Goal: Information Seeking & Learning: Learn about a topic

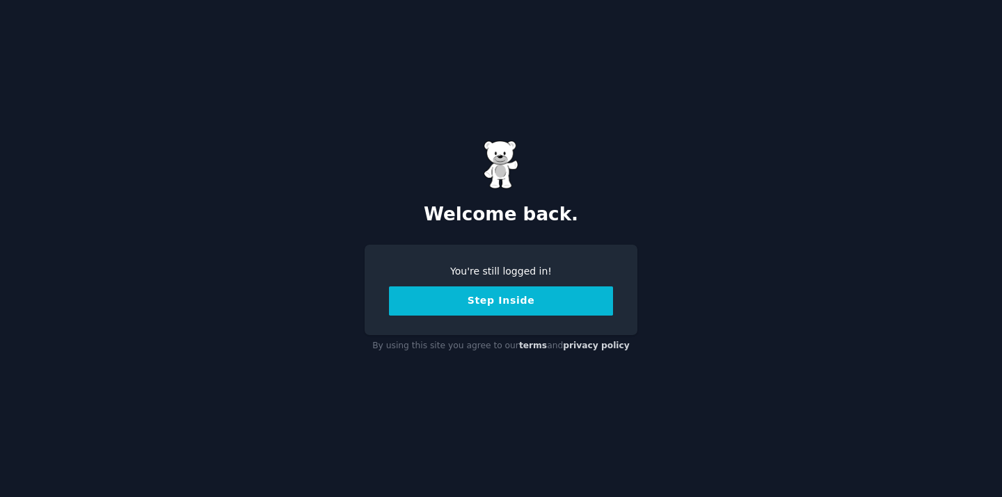
click at [594, 299] on button "Step Inside" at bounding box center [501, 301] width 224 height 29
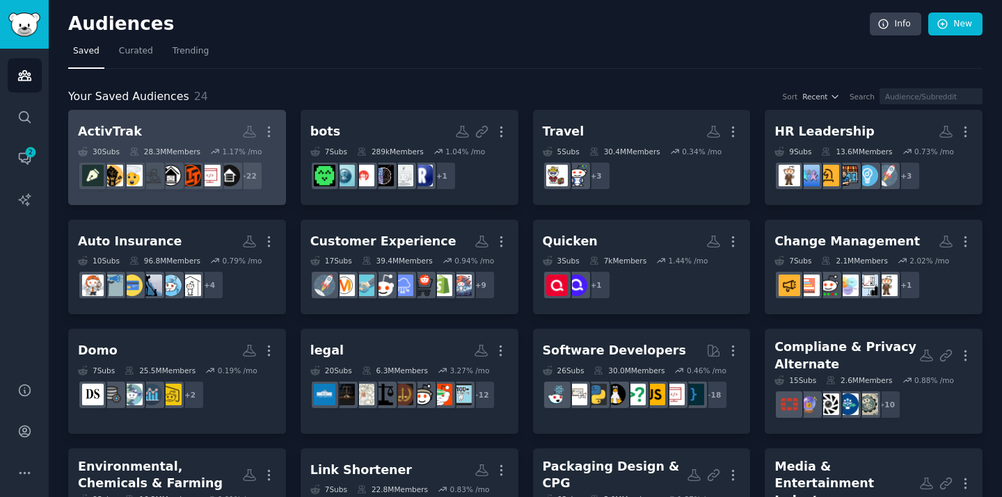
click at [282, 189] on link "ActivTrak More 30 Sub s 28.3M Members 1.17 % /mo + 22" at bounding box center [177, 157] width 218 height 95
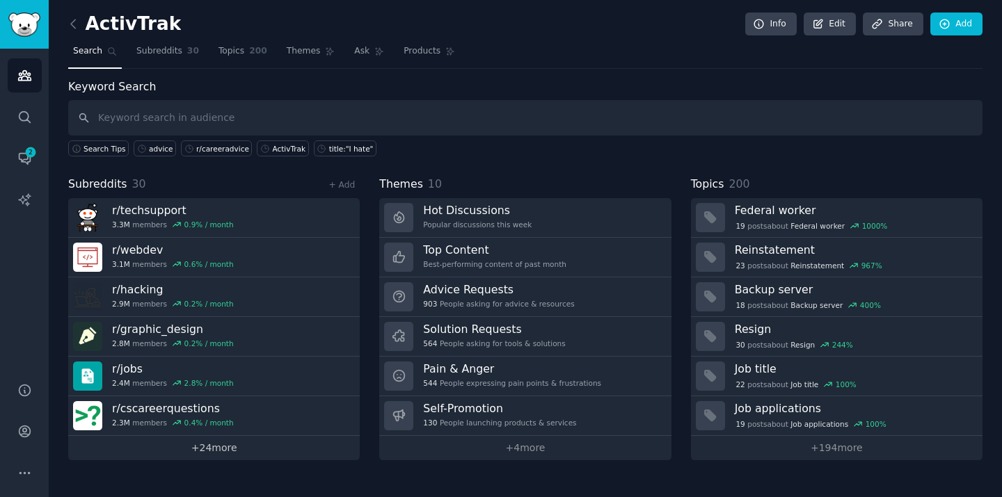
click at [212, 451] on link "+ 24 more" at bounding box center [213, 448] width 291 height 24
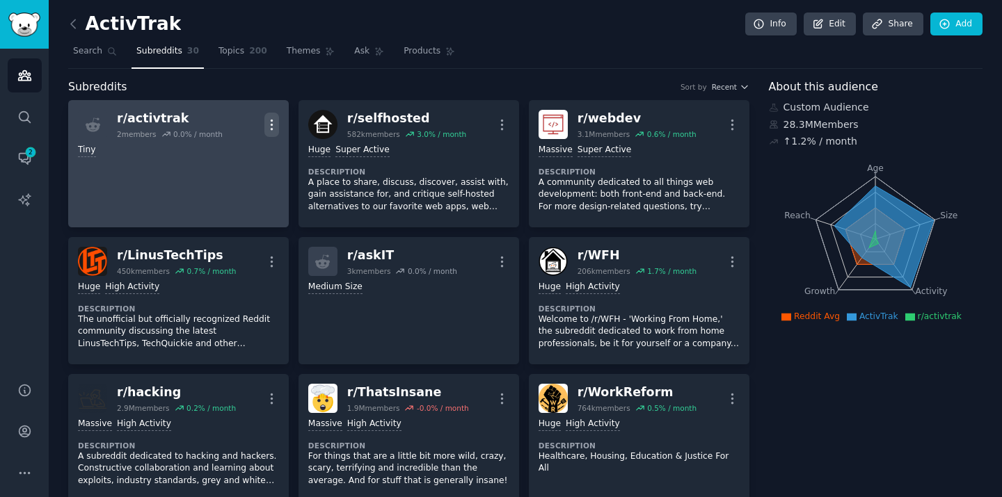
click at [273, 126] on icon "button" at bounding box center [271, 125] width 15 height 15
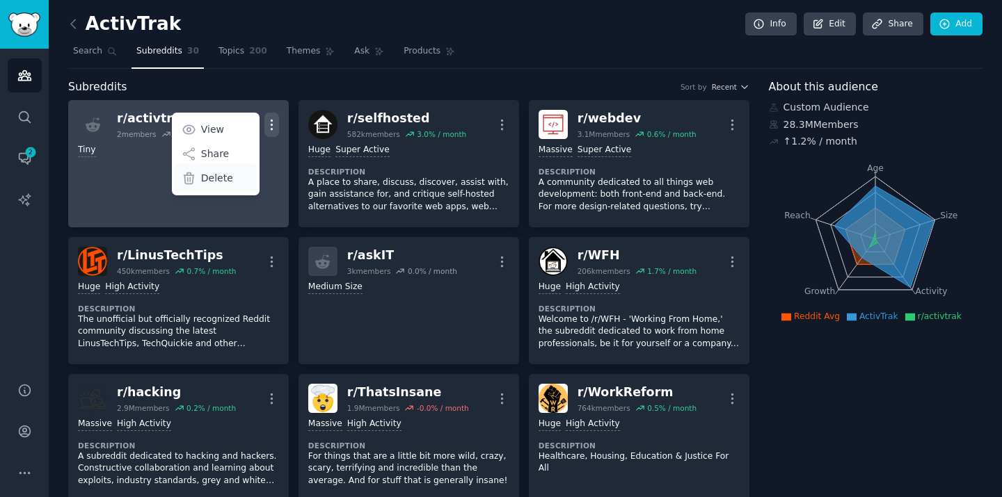
click at [225, 175] on p "Delete" at bounding box center [217, 178] width 32 height 15
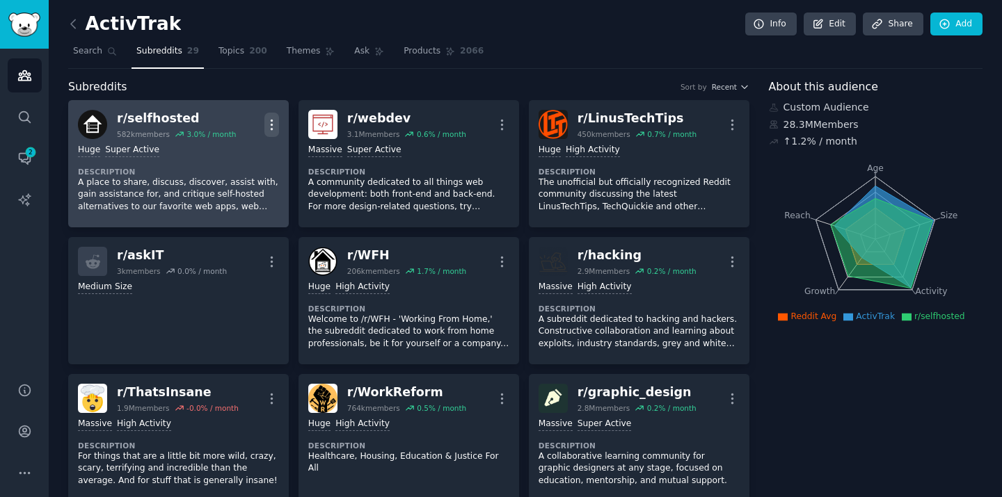
click at [274, 122] on icon "button" at bounding box center [271, 125] width 15 height 15
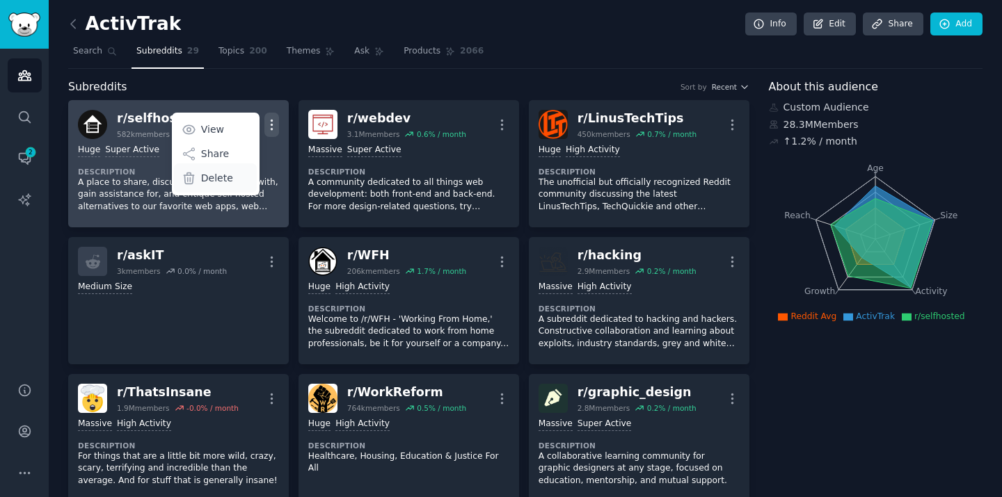
click at [243, 181] on div "Delete" at bounding box center [215, 177] width 83 height 29
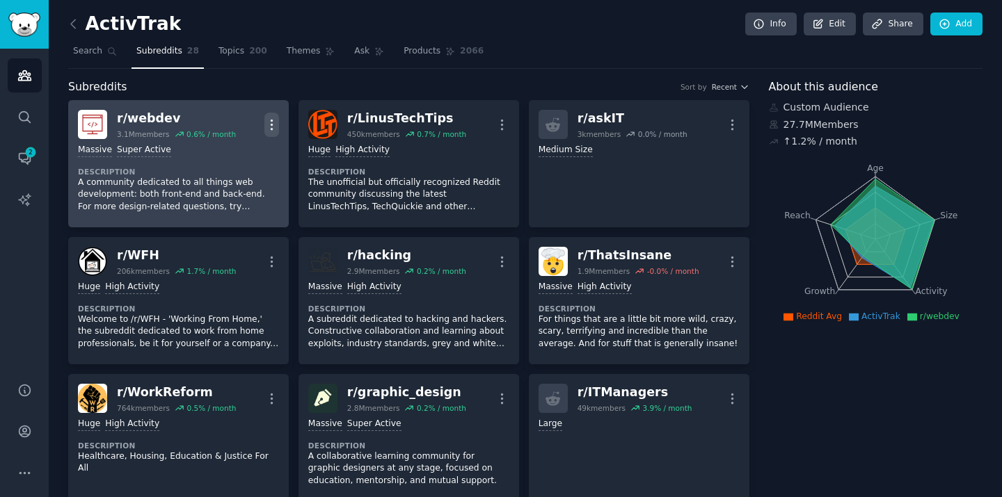
click at [271, 120] on icon "button" at bounding box center [271, 125] width 1 height 10
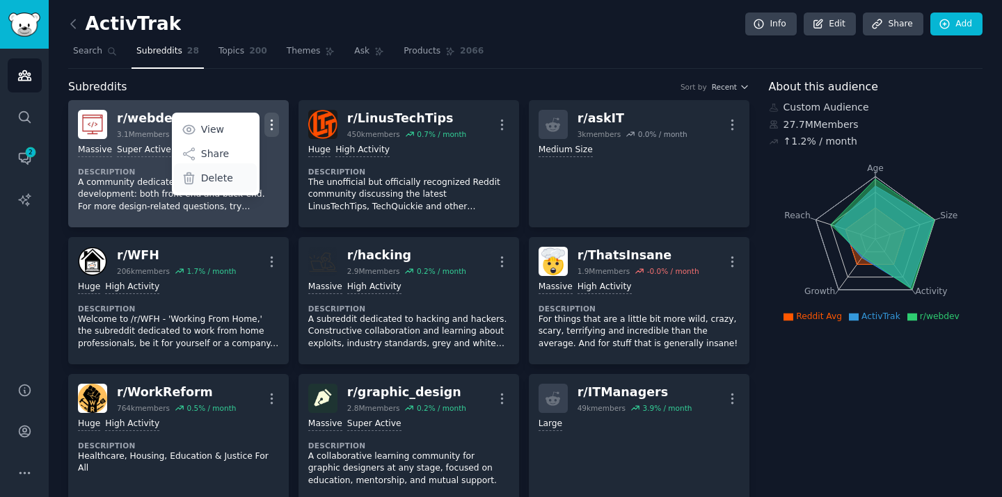
click at [241, 179] on div "Delete" at bounding box center [215, 177] width 83 height 29
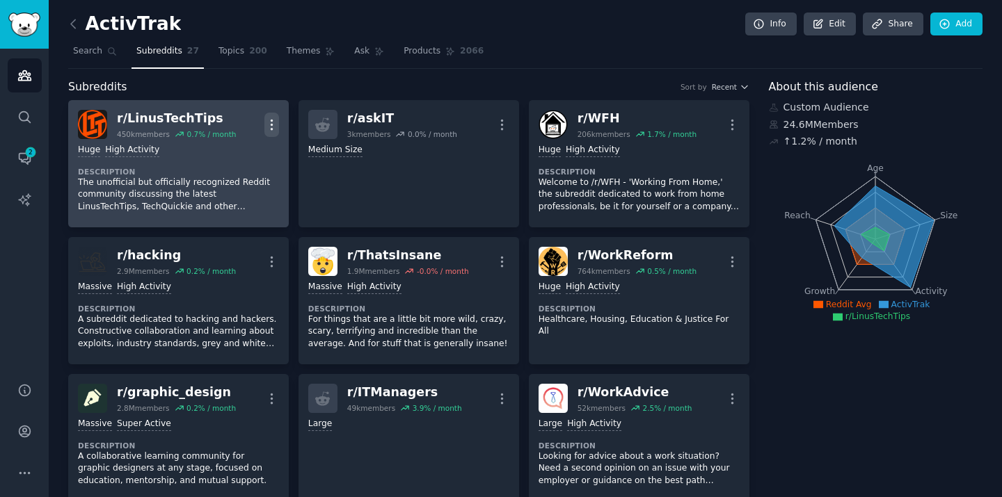
click at [274, 122] on icon "button" at bounding box center [271, 125] width 15 height 15
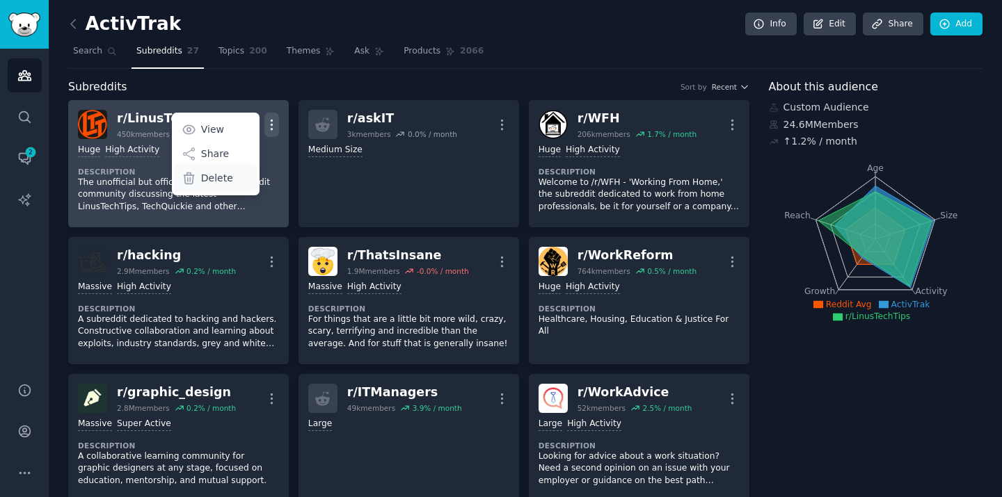
click at [246, 182] on div "Delete" at bounding box center [215, 177] width 83 height 29
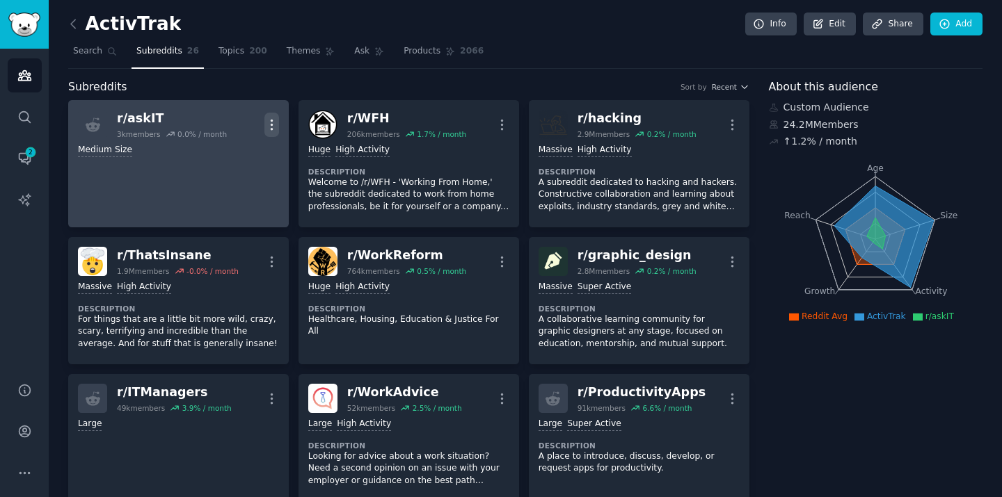
click at [267, 122] on icon "button" at bounding box center [271, 125] width 15 height 15
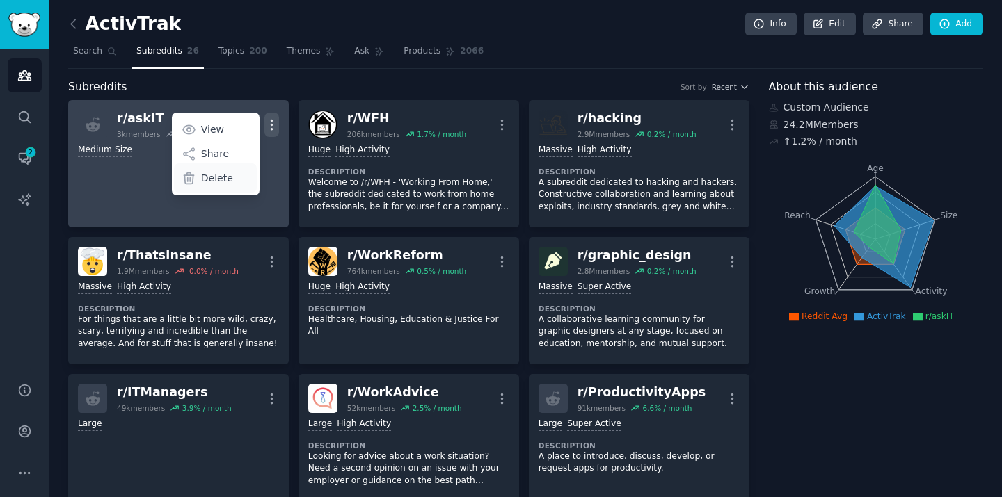
click at [228, 178] on p "Delete" at bounding box center [217, 178] width 32 height 15
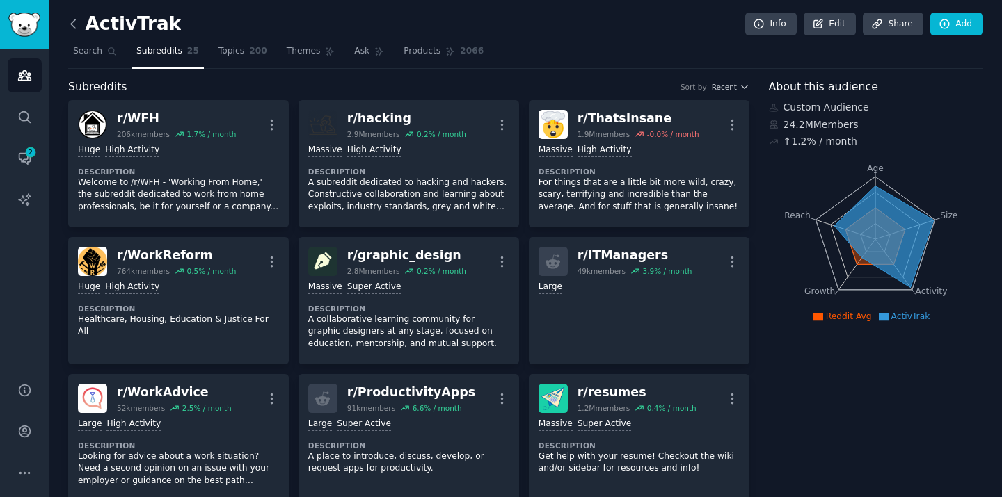
click at [73, 29] on icon at bounding box center [73, 24] width 15 height 15
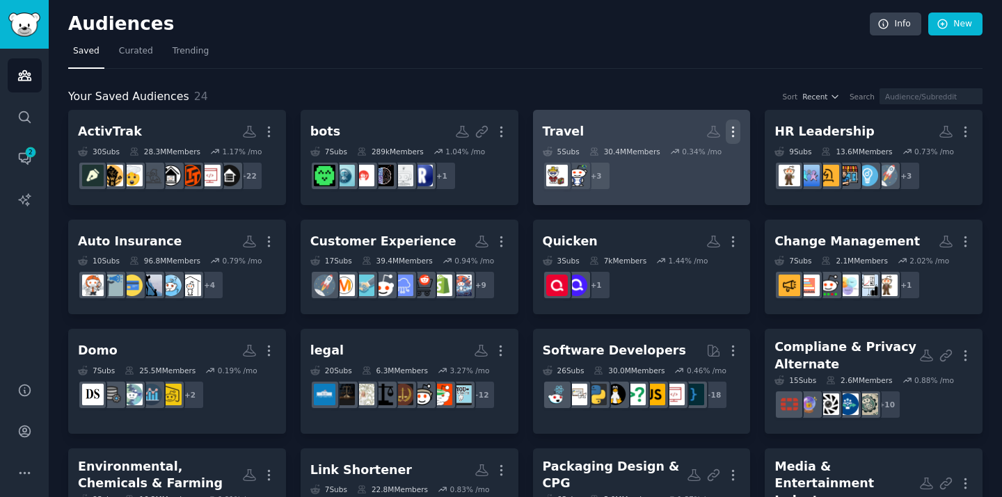
click at [725, 128] on icon "button" at bounding box center [732, 132] width 15 height 15
click at [692, 163] on p "Delete" at bounding box center [695, 161] width 32 height 15
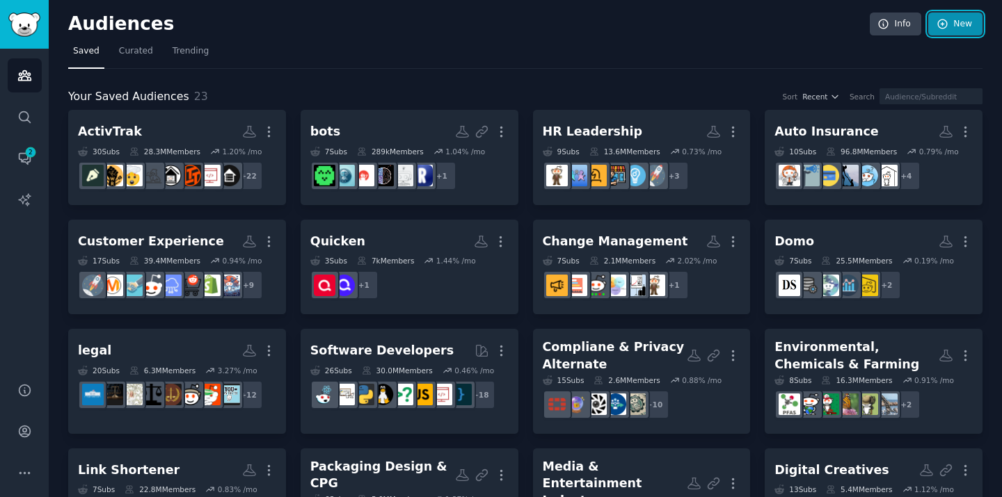
click at [964, 19] on link "New" at bounding box center [955, 25] width 54 height 24
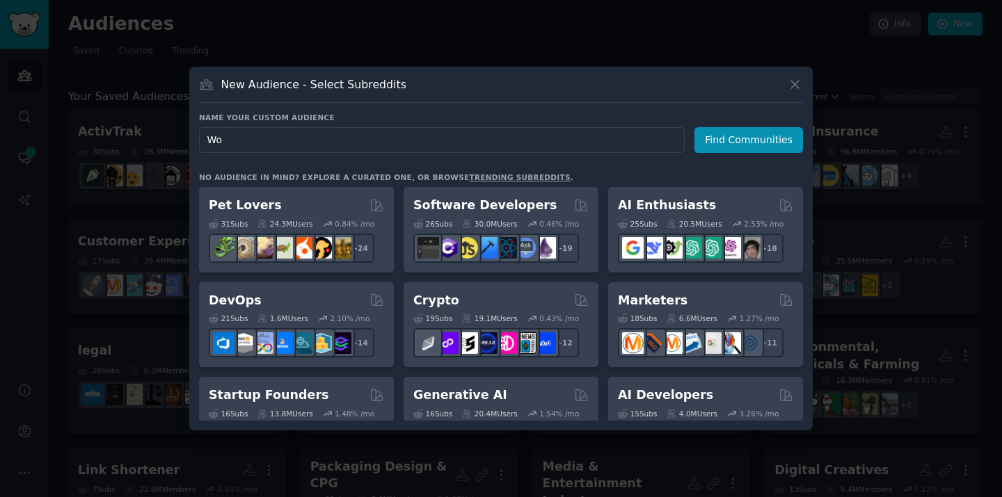
type input "W"
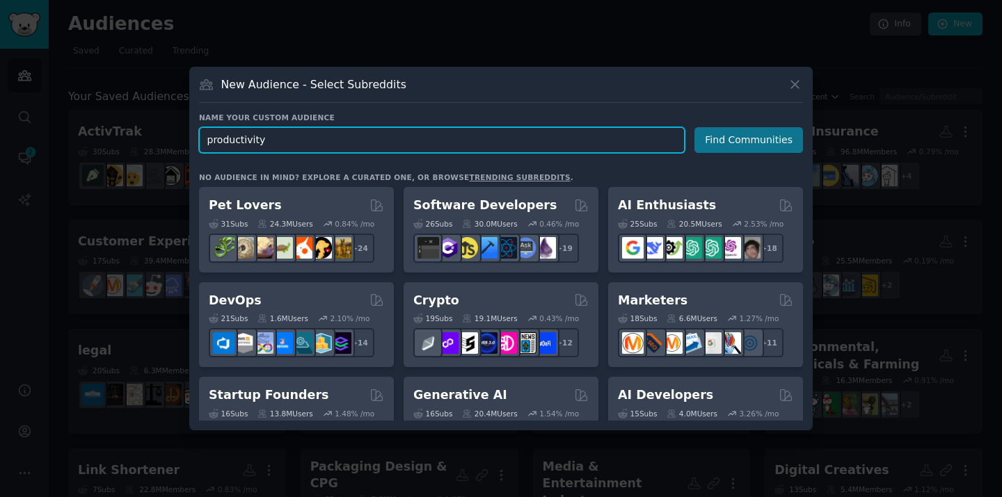
type input "productivity"
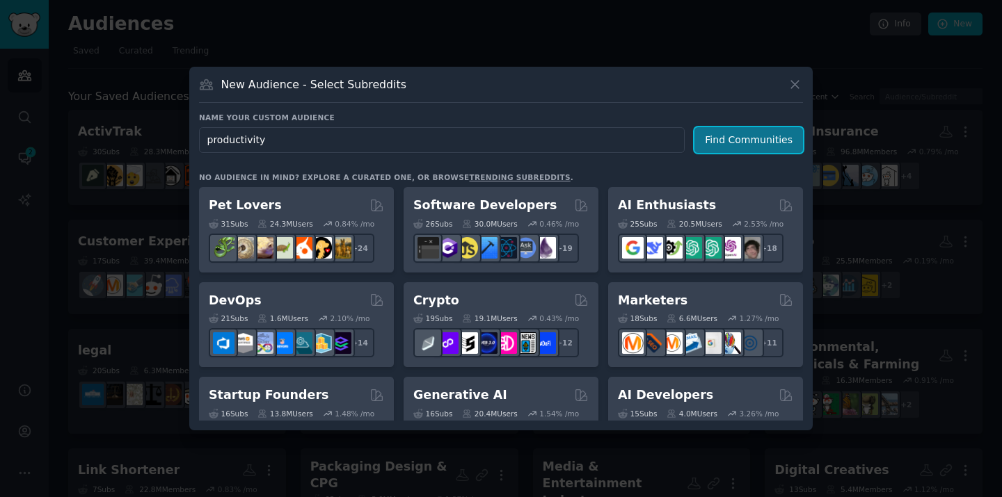
click at [748, 136] on button "Find Communities" at bounding box center [748, 140] width 109 height 26
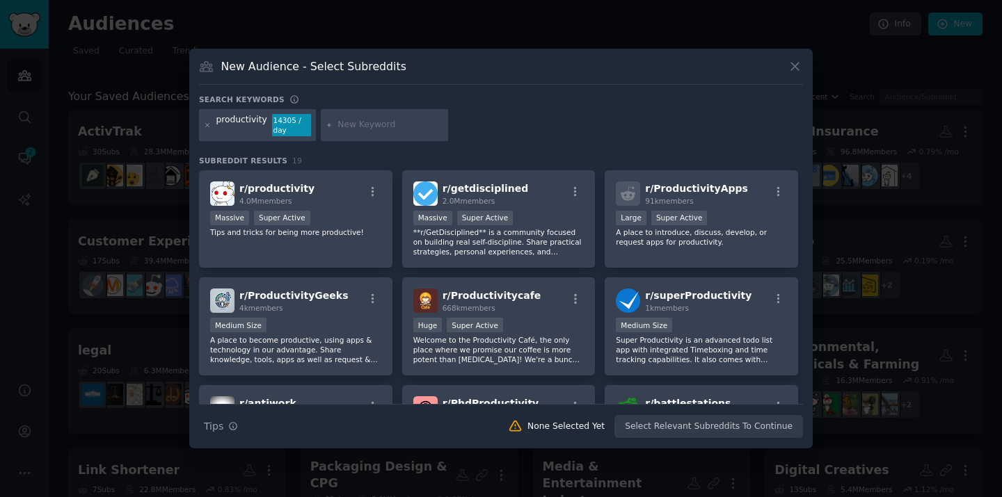
click at [243, 121] on div "productivity" at bounding box center [241, 125] width 51 height 22
click at [209, 127] on icon at bounding box center [207, 124] width 3 height 3
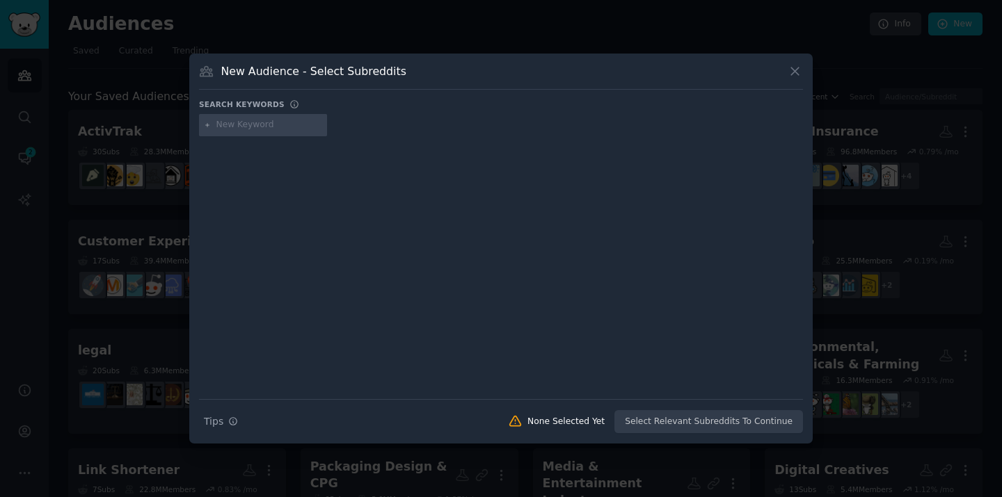
click at [679, 424] on div "Search Tips Tips None Selected Yet Select Relevant Subreddits To Continue" at bounding box center [501, 416] width 604 height 35
click at [549, 424] on div "None Selected Yet" at bounding box center [565, 422] width 77 height 13
click at [262, 134] on div at bounding box center [263, 125] width 128 height 22
click at [262, 130] on input "text" at bounding box center [269, 125] width 106 height 13
type input "activtrak"
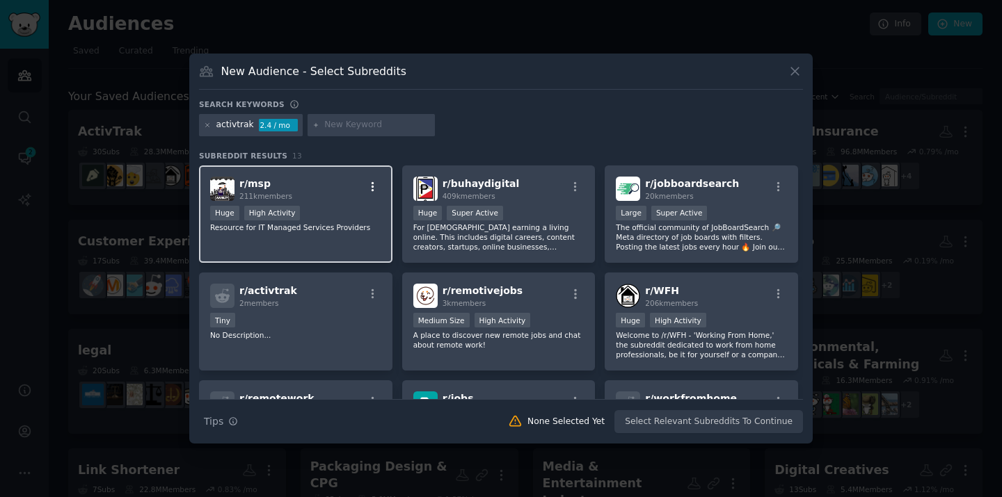
click at [373, 189] on icon "button" at bounding box center [373, 187] width 13 height 13
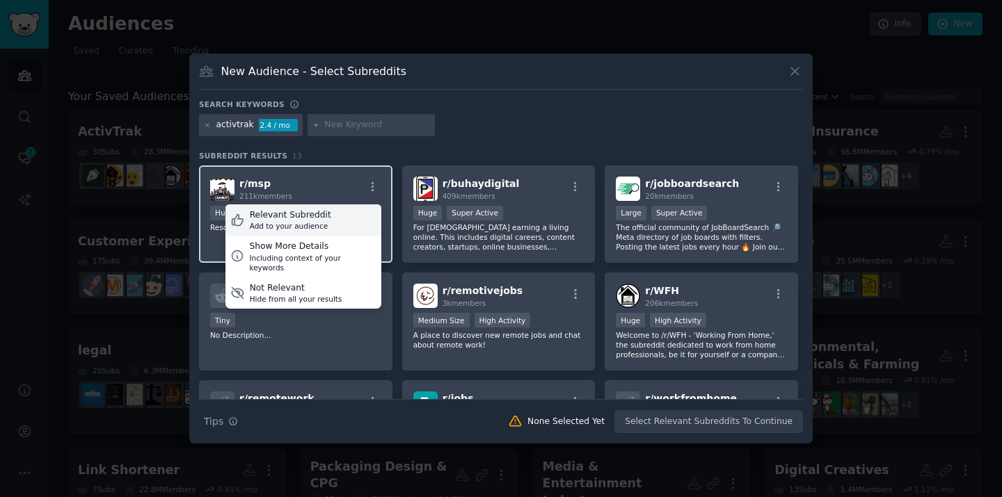
click at [325, 216] on div "Relevant Subreddit Add to your audience" at bounding box center [303, 221] width 156 height 32
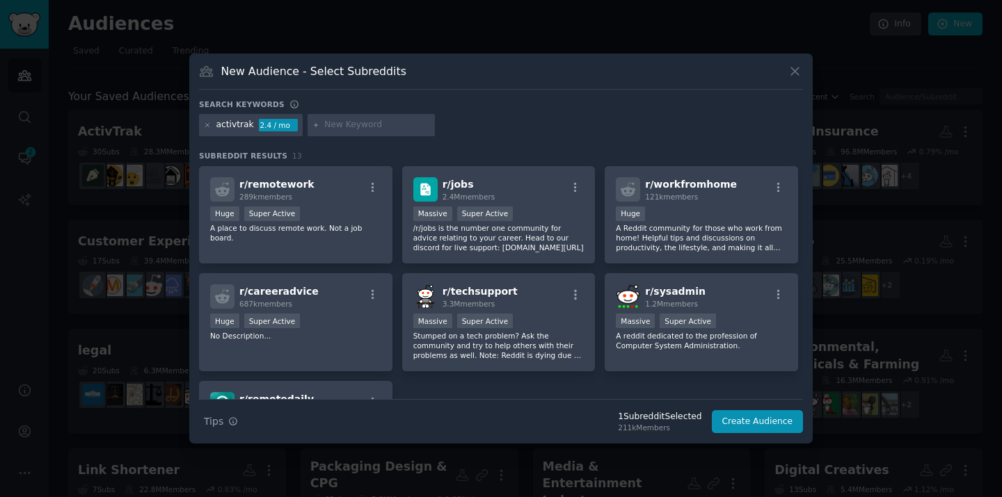
scroll to position [303, 0]
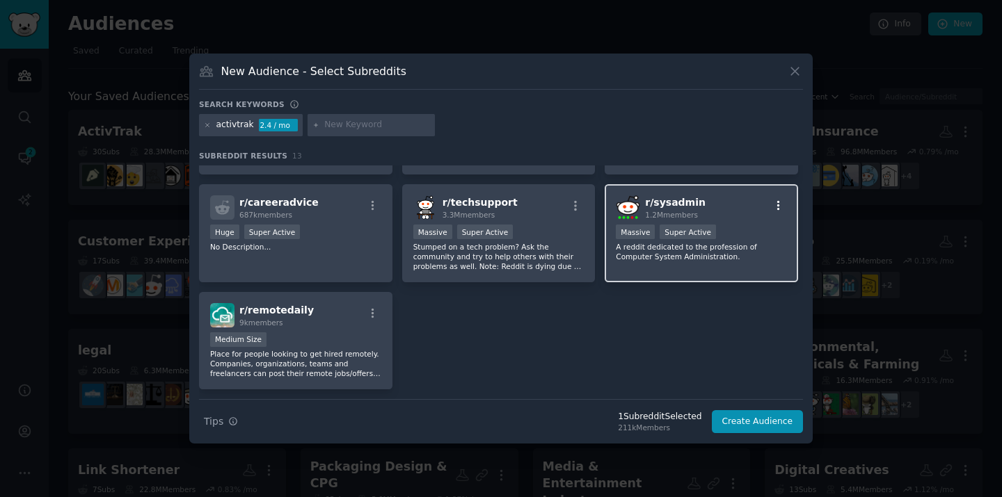
click at [777, 206] on icon "button" at bounding box center [778, 206] width 3 height 10
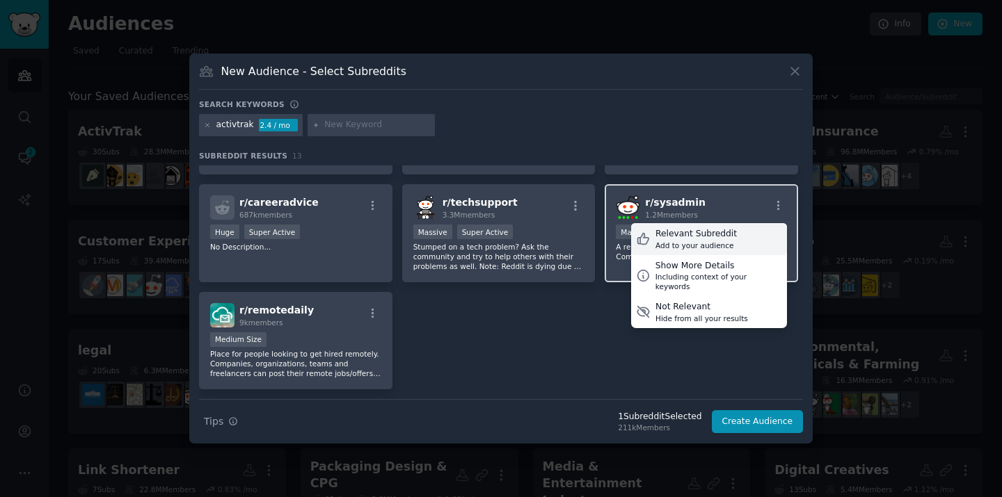
click at [724, 236] on div "Relevant Subreddit" at bounding box center [695, 234] width 81 height 13
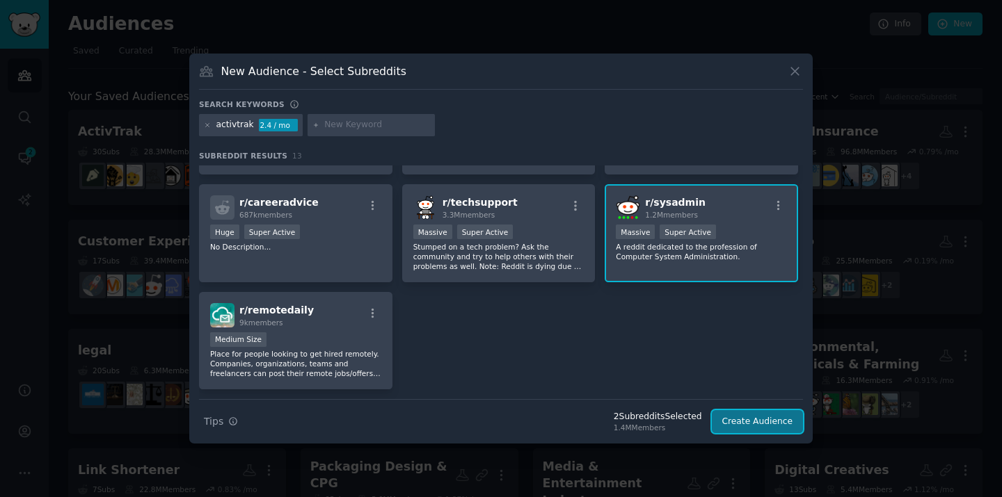
click at [770, 420] on button "Create Audience" at bounding box center [758, 422] width 92 height 24
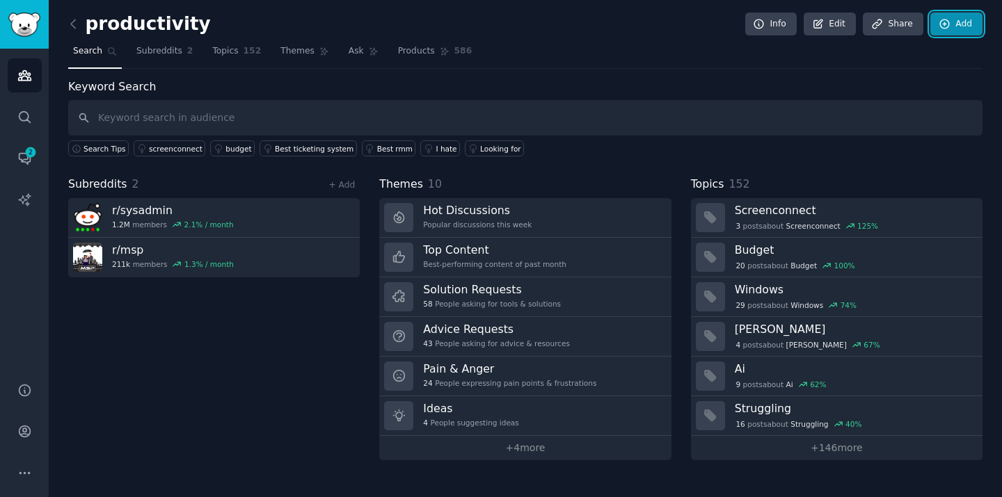
click at [956, 26] on link "Add" at bounding box center [956, 25] width 52 height 24
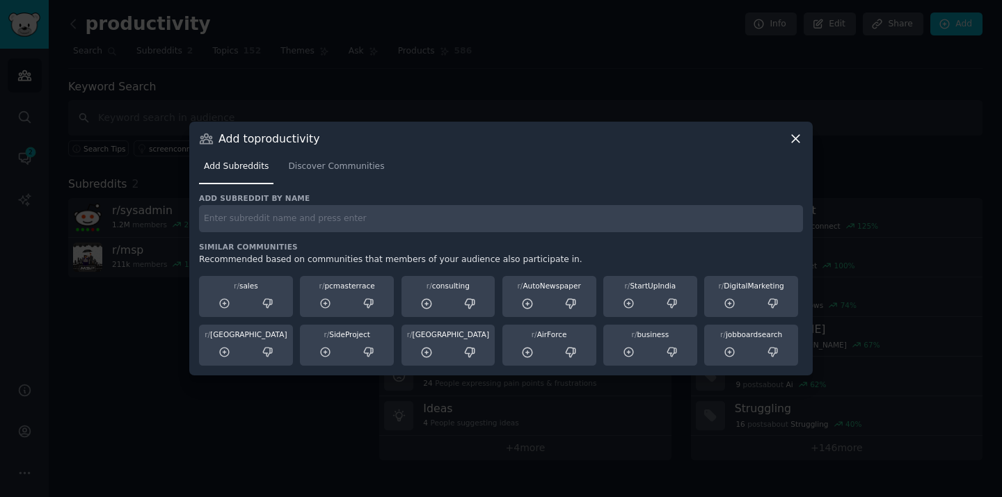
click at [294, 221] on input "text" at bounding box center [501, 218] width 604 height 27
paste input "r/ITManagers"
type input "r/ITManagers"
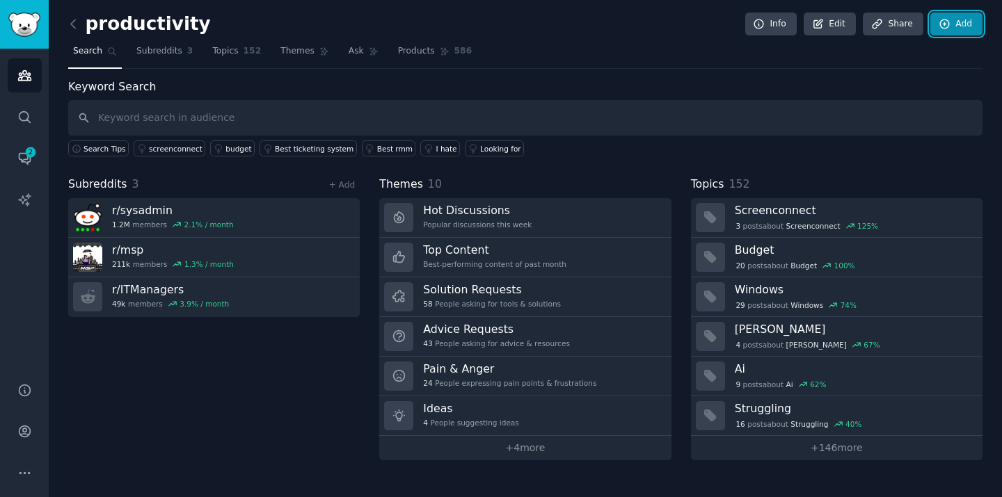
click at [954, 25] on link "Add" at bounding box center [956, 25] width 52 height 24
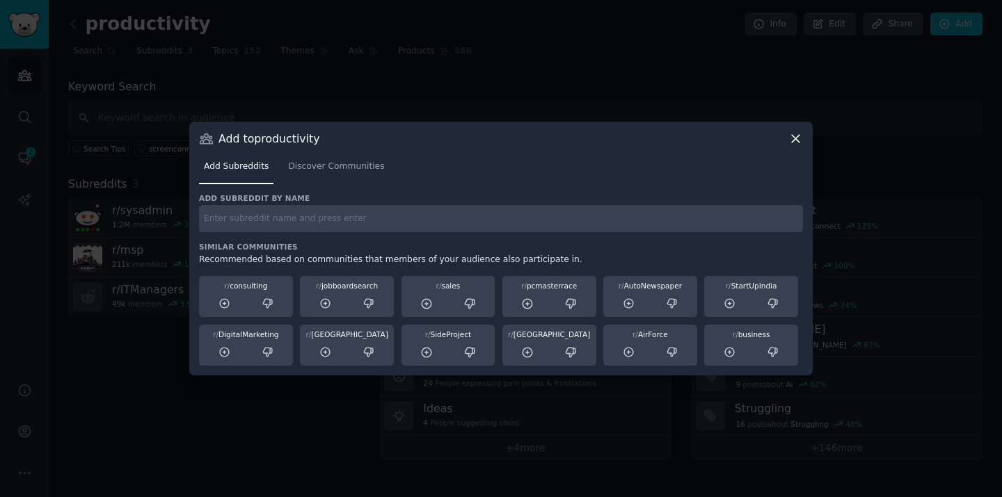
click at [342, 218] on input "text" at bounding box center [501, 218] width 604 height 27
paste input "r/it"
type input "r/it"
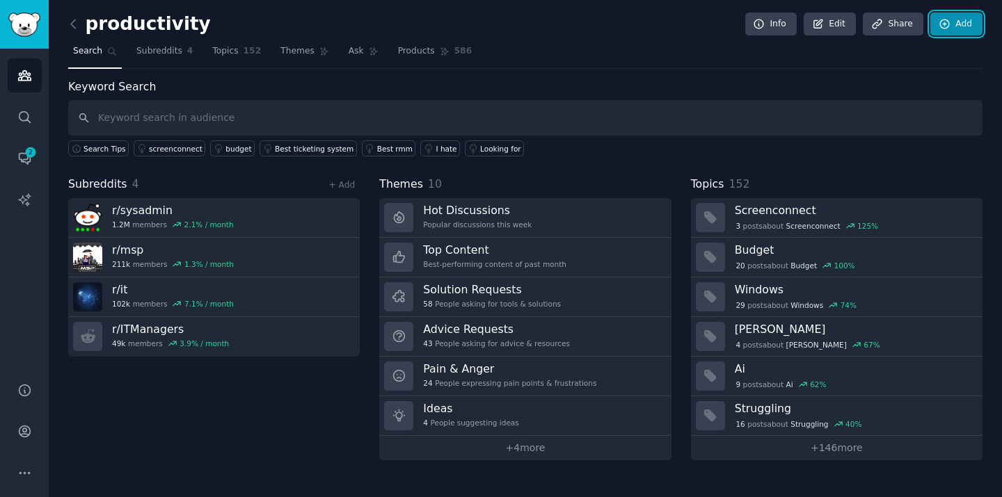
click at [952, 30] on link "Add" at bounding box center [956, 25] width 52 height 24
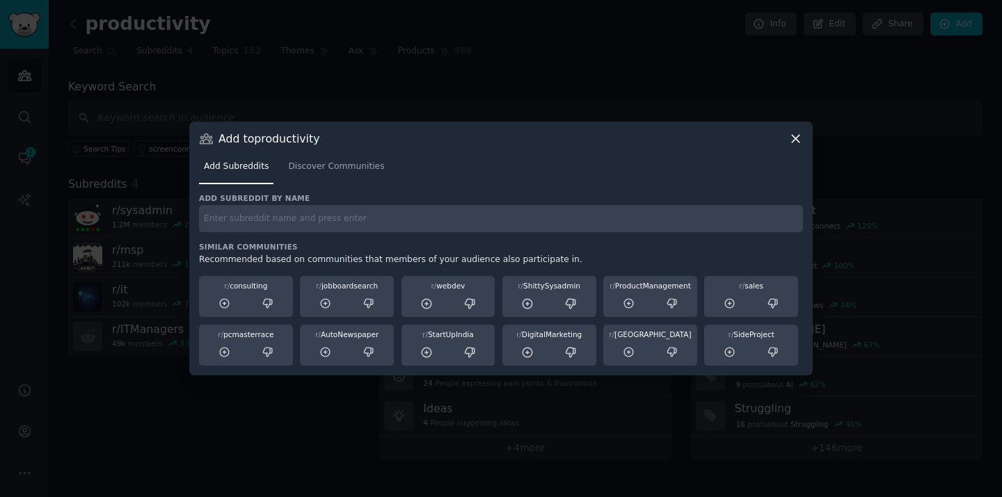
click at [307, 221] on input "text" at bounding box center [501, 218] width 604 height 27
paste input "r/askmanagers"
type input "r/askmanagers"
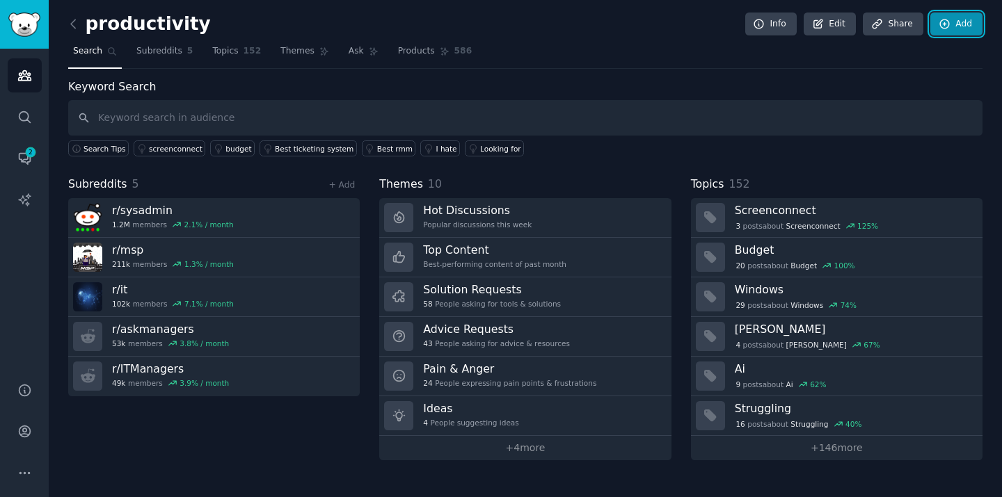
click at [947, 21] on icon at bounding box center [944, 23] width 9 height 9
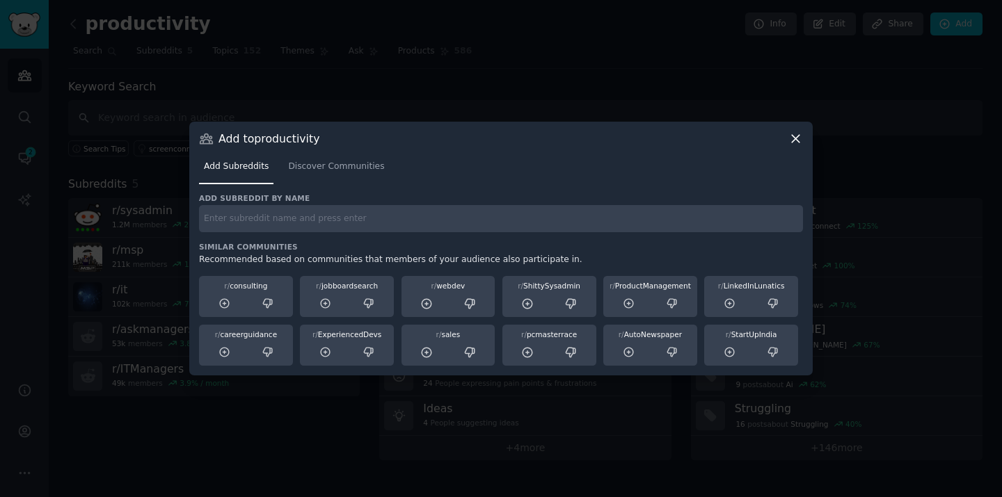
click at [326, 235] on div "Add subreddit by name Similar Communities Recommended based on communities that…" at bounding box center [501, 279] width 604 height 173
click at [348, 221] on input "text" at bounding box center [501, 218] width 604 height 27
paste input "r/AskHR"
type input "r/AskHR"
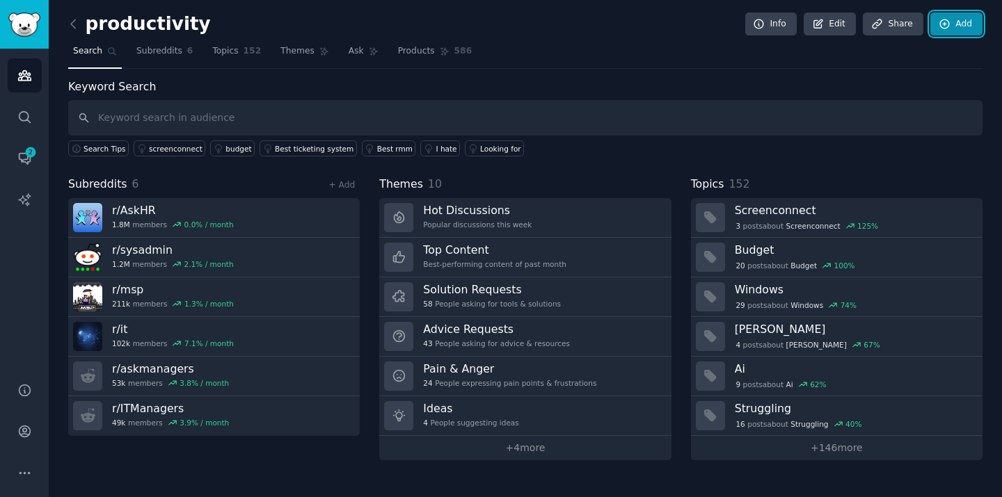
click at [963, 25] on link "Add" at bounding box center [956, 25] width 52 height 24
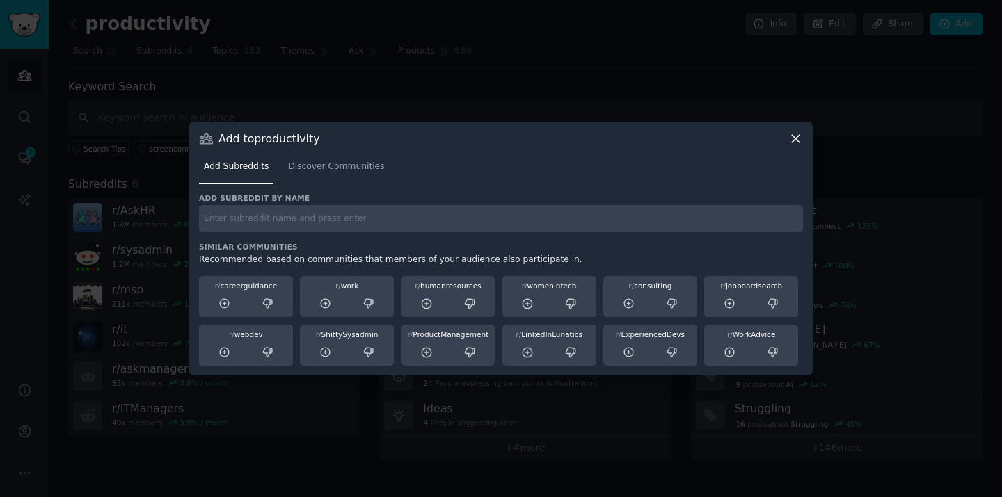
click at [294, 218] on input "text" at bounding box center [501, 218] width 604 height 27
paste input "r/business"
type input "r/business"
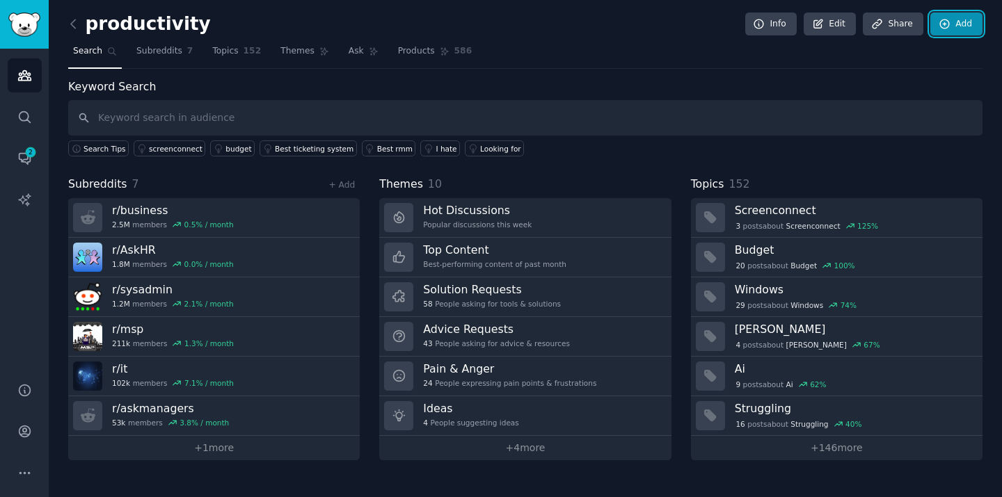
click at [950, 20] on link "Add" at bounding box center [956, 25] width 52 height 24
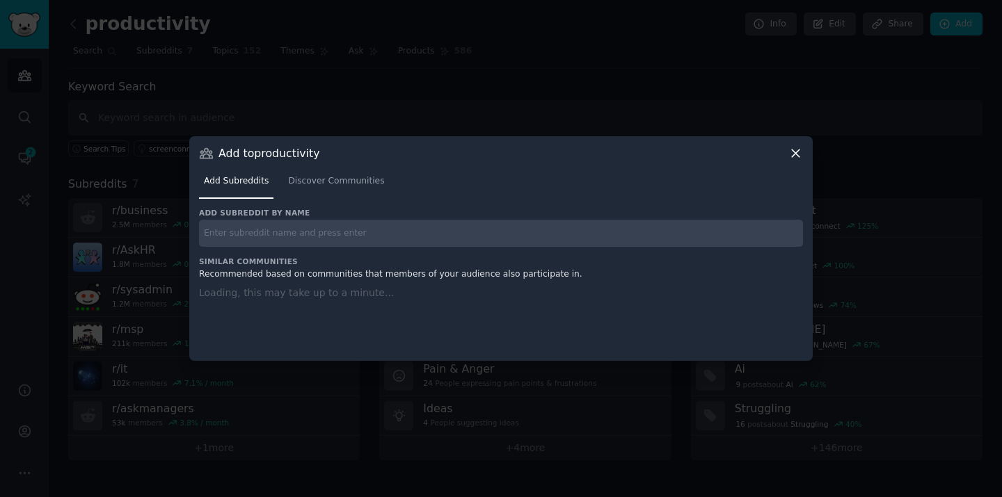
click at [441, 230] on input "text" at bounding box center [501, 233] width 604 height 27
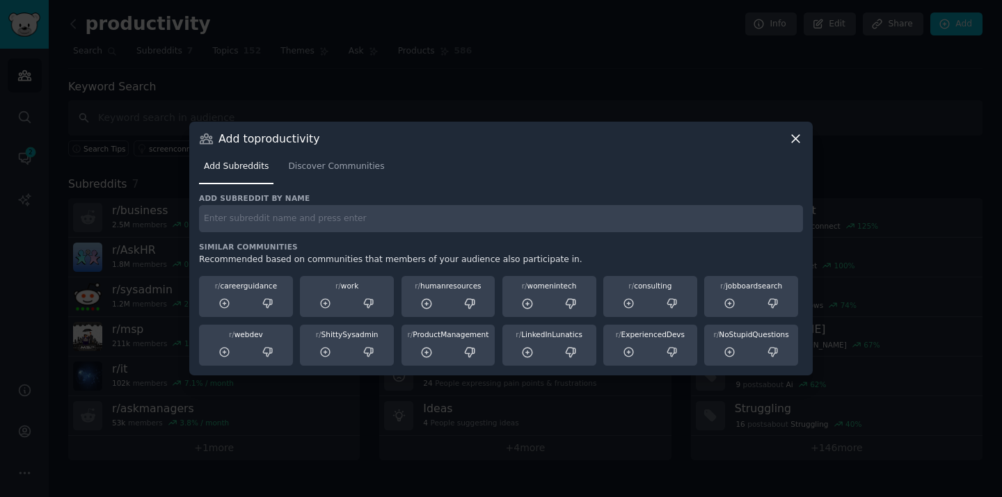
paste input "r/projectmanagement"
type input "r/projectmanagement"
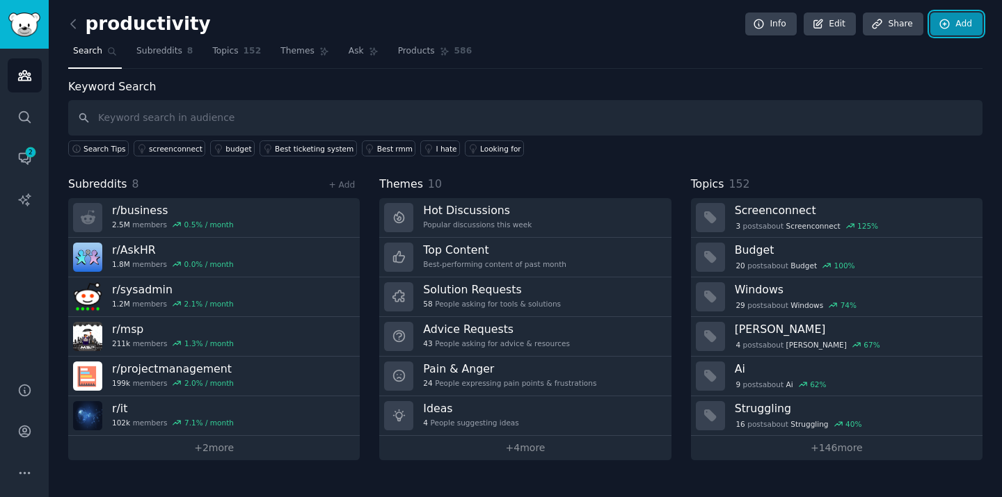
click at [956, 26] on link "Add" at bounding box center [956, 25] width 52 height 24
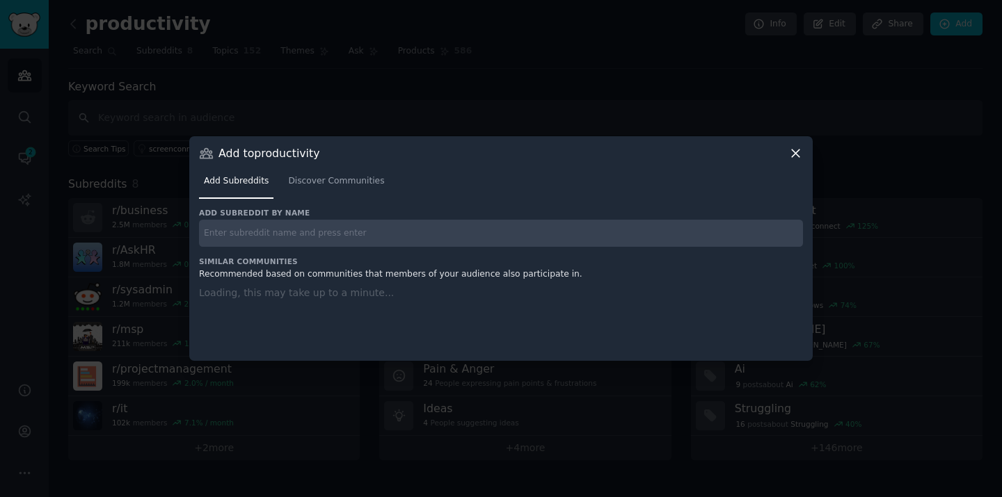
click at [323, 230] on input "text" at bounding box center [501, 233] width 604 height 27
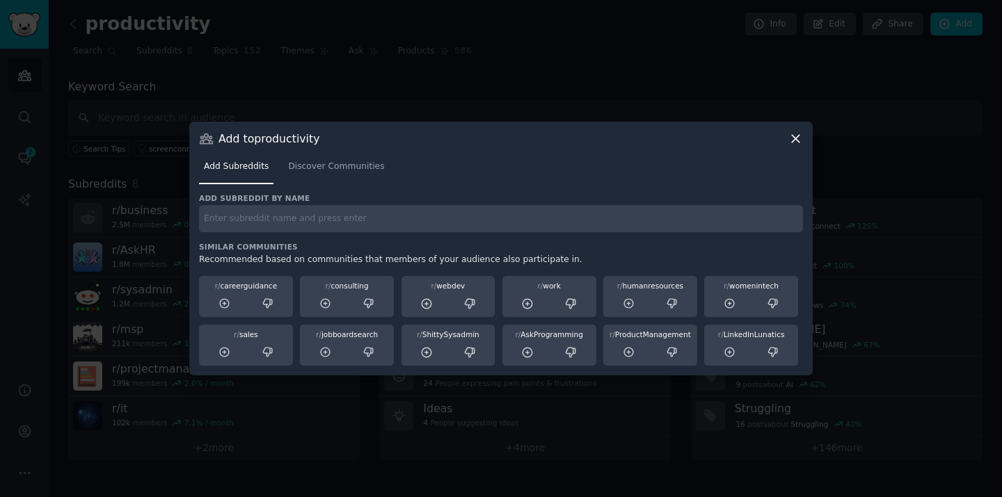
paste input "r/Leadership"
type input "r/Leadership"
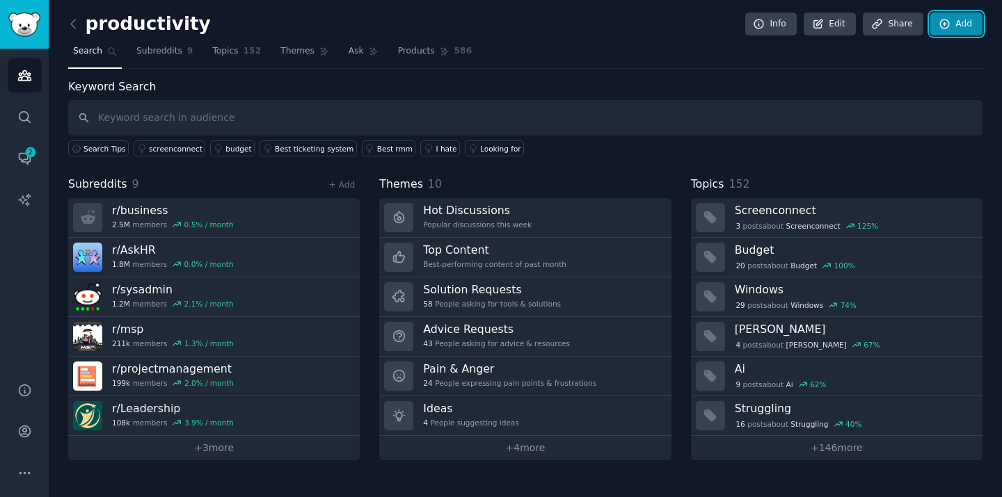
click at [960, 24] on link "Add" at bounding box center [956, 25] width 52 height 24
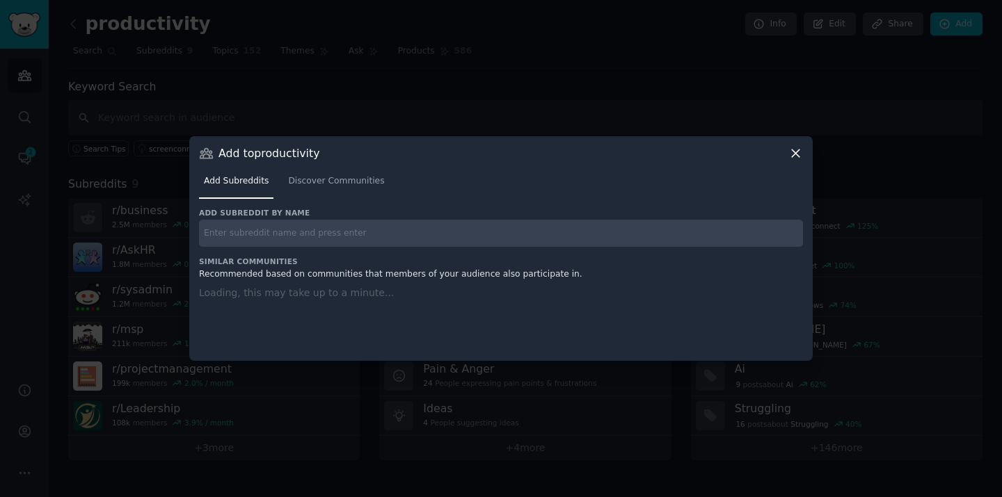
click at [390, 234] on input "text" at bounding box center [501, 233] width 604 height 27
paste input "r/startups"
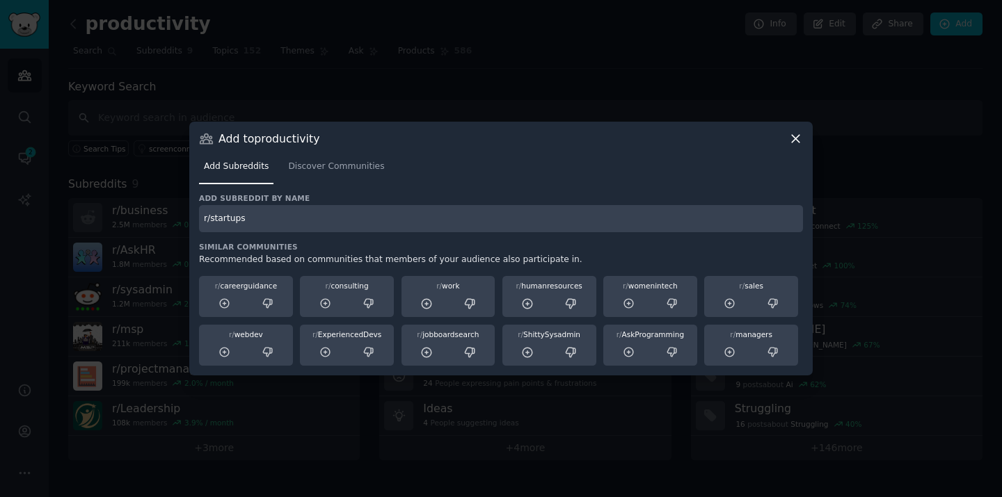
type input "r/startups"
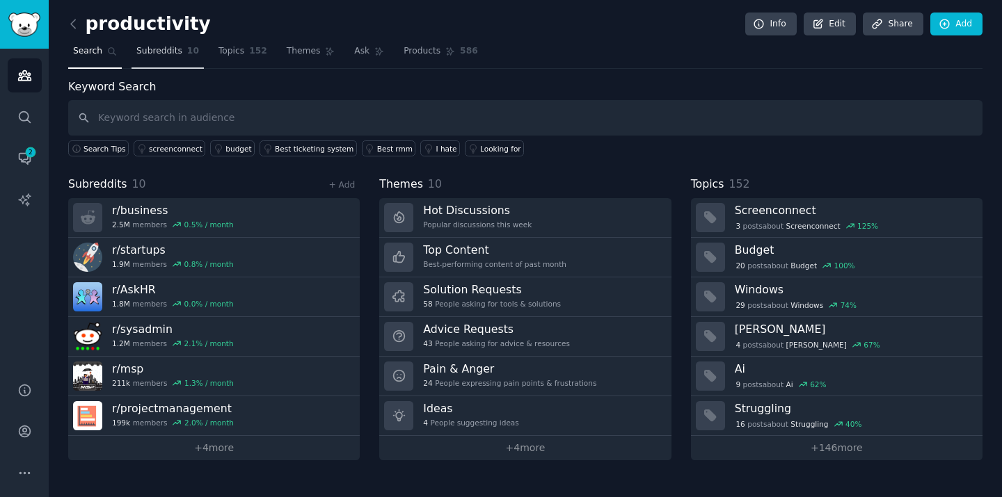
click at [152, 51] on span "Subreddits" at bounding box center [159, 51] width 46 height 13
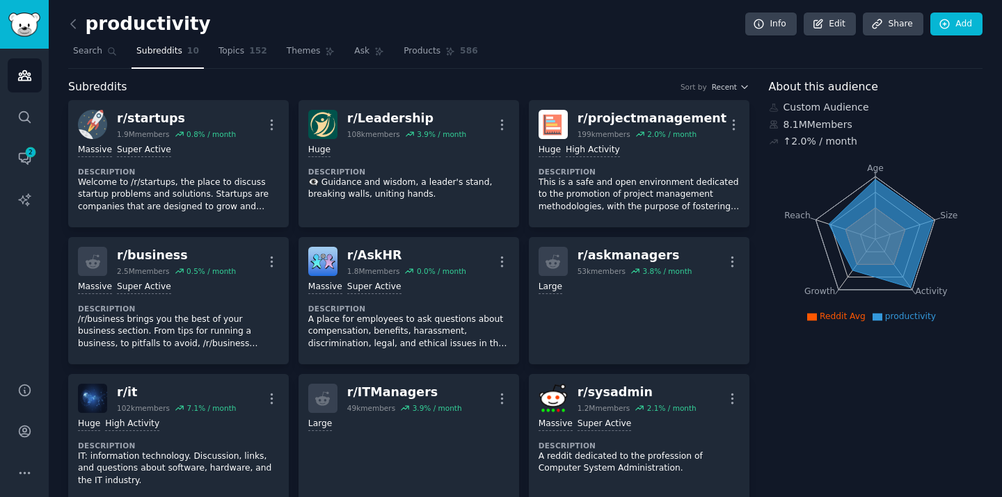
click at [892, 264] on icon at bounding box center [880, 233] width 104 height 109
click at [880, 248] on icon at bounding box center [880, 233] width 104 height 109
click at [331, 57] on link "Themes" at bounding box center [311, 54] width 58 height 29
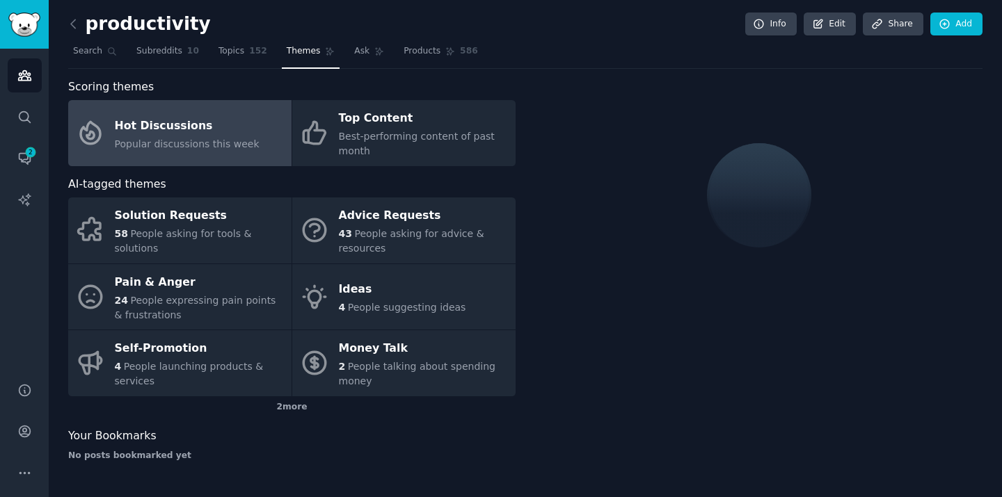
click at [557, 337] on div at bounding box center [758, 276] width 447 height 394
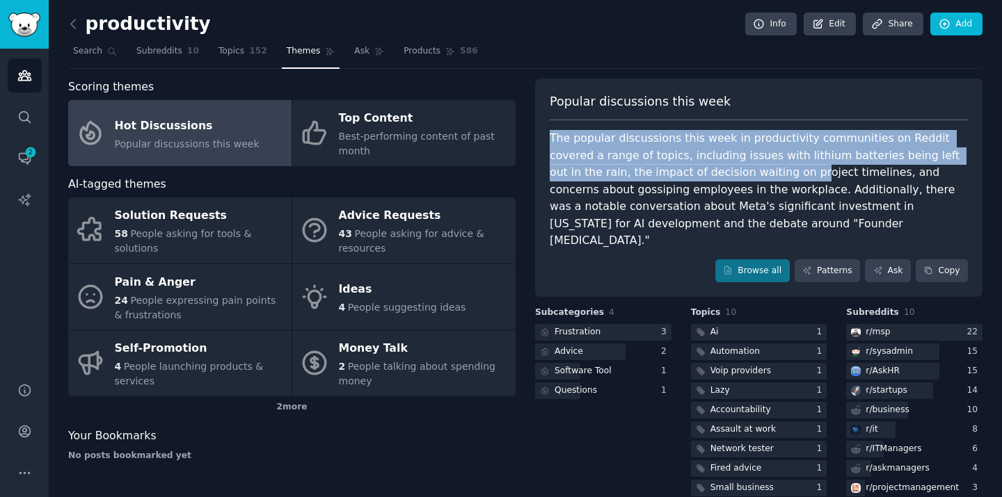
drag, startPoint x: 546, startPoint y: 138, endPoint x: 706, endPoint y: 172, distance: 163.4
click at [706, 172] on div "Popular discussions this week The popular discussions this week in productivity…" at bounding box center [758, 188] width 447 height 219
click at [706, 172] on div "The popular discussions this week in productivity communities on Reddit covered…" at bounding box center [759, 190] width 418 height 120
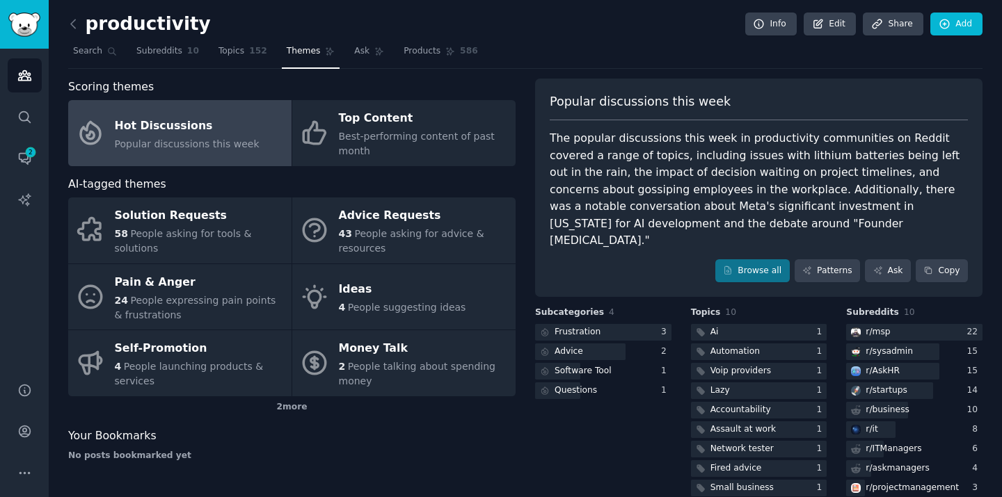
scroll to position [24, 0]
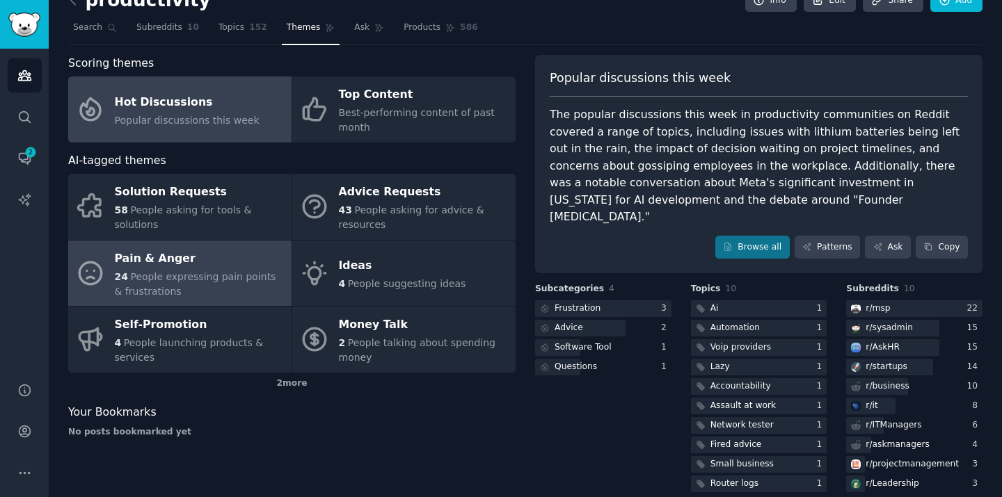
click at [170, 285] on div "24 People expressing pain points & frustrations" at bounding box center [200, 284] width 170 height 29
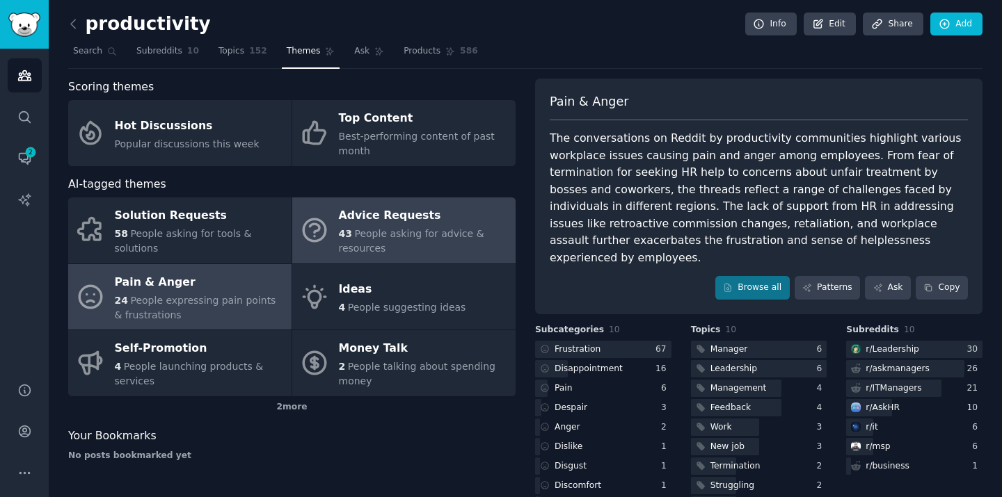
click at [410, 236] on span "People asking for advice & resources" at bounding box center [411, 241] width 145 height 26
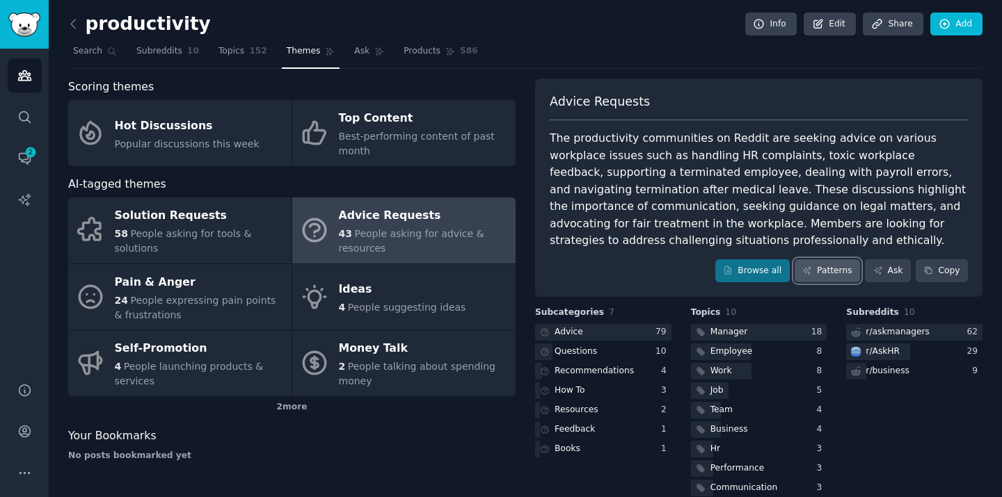
click at [826, 272] on link "Patterns" at bounding box center [826, 271] width 65 height 24
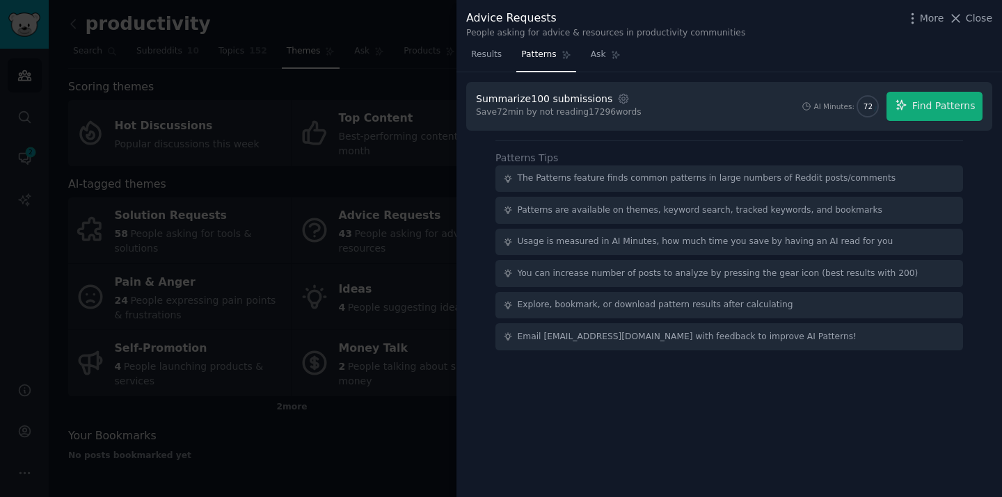
click at [394, 170] on div at bounding box center [501, 248] width 1002 height 497
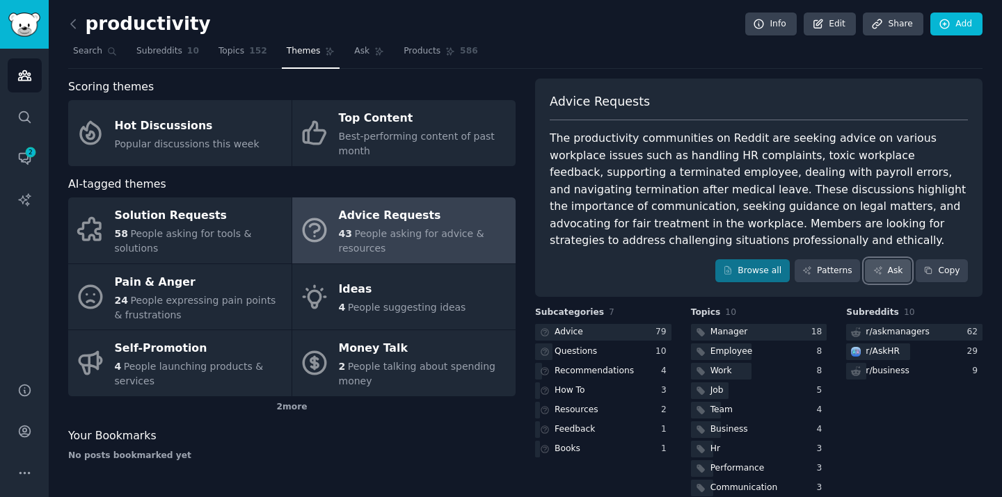
click at [879, 273] on icon at bounding box center [878, 271] width 10 height 10
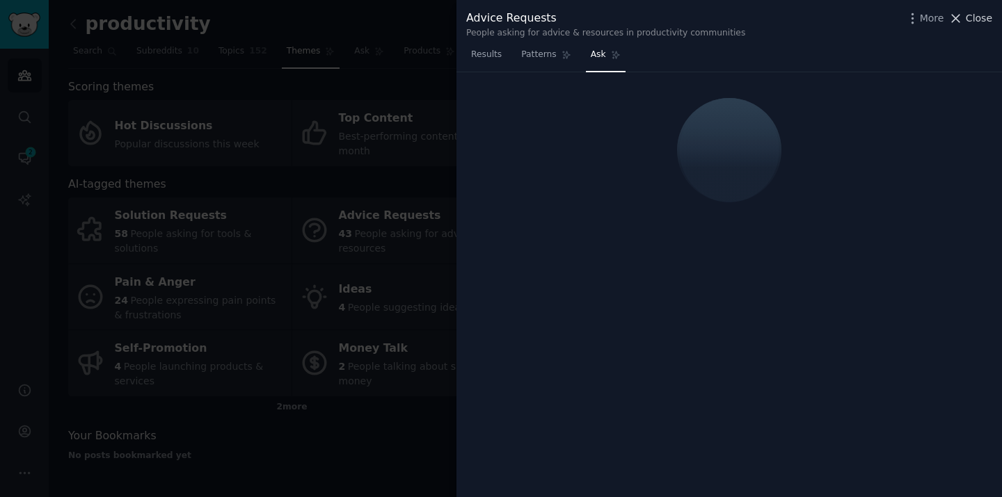
click at [979, 19] on span "Close" at bounding box center [978, 18] width 26 height 15
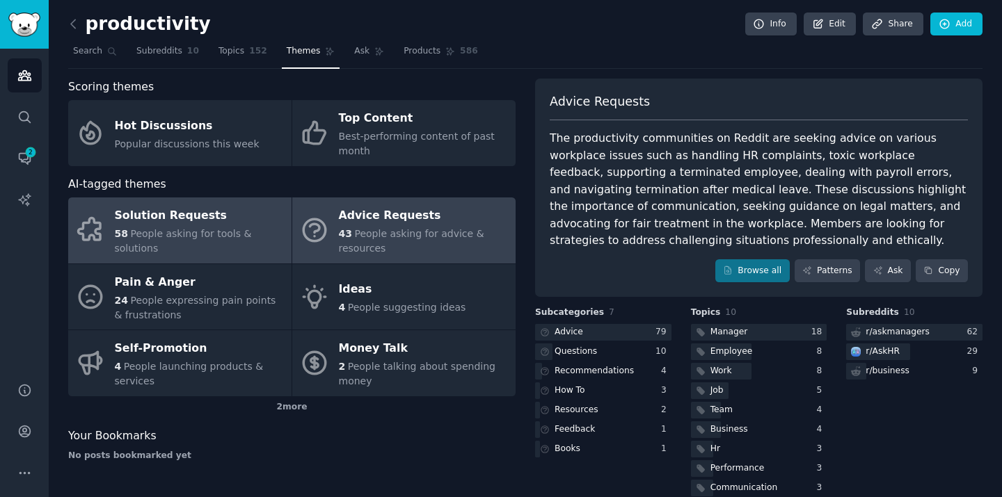
click at [144, 209] on div "Solution Requests" at bounding box center [200, 216] width 170 height 22
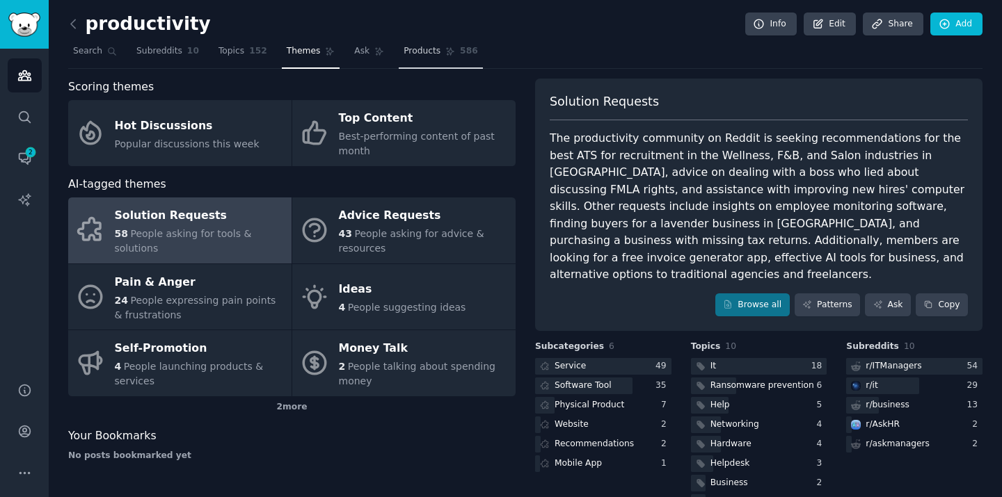
click at [411, 49] on span "Products" at bounding box center [421, 51] width 37 height 13
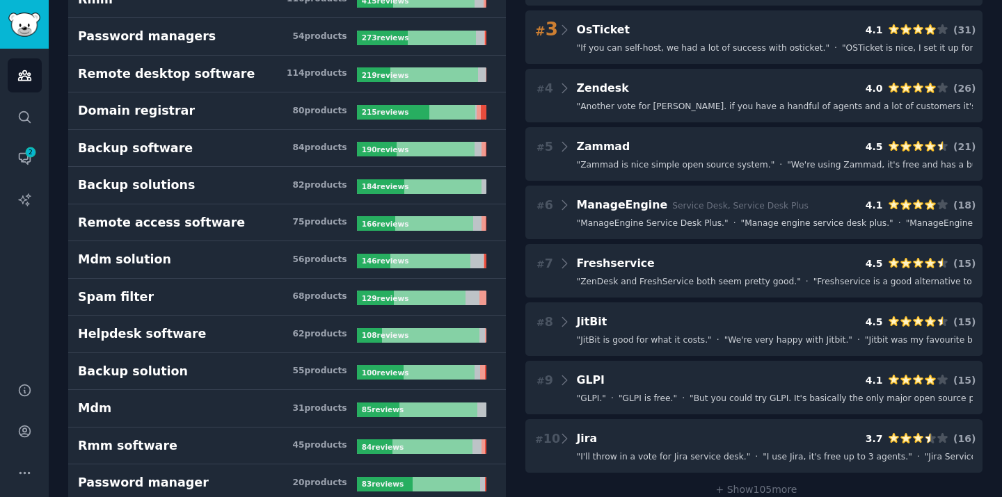
scroll to position [272, 0]
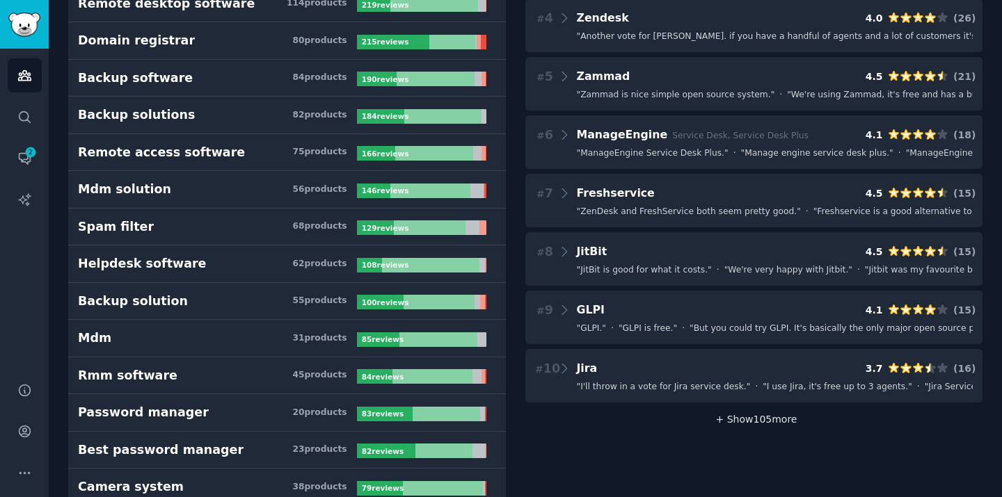
click at [764, 423] on span "+ Show 105 more" at bounding box center [754, 419] width 86 height 11
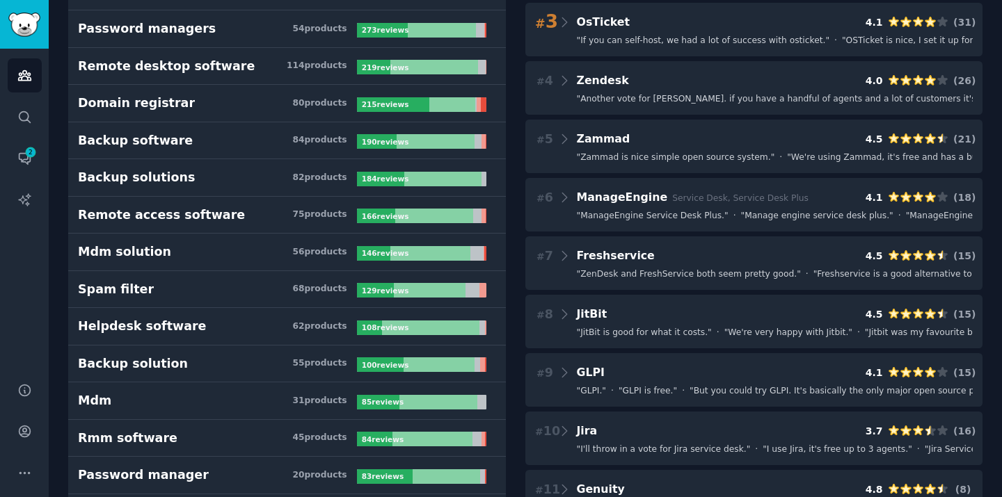
scroll to position [0, 0]
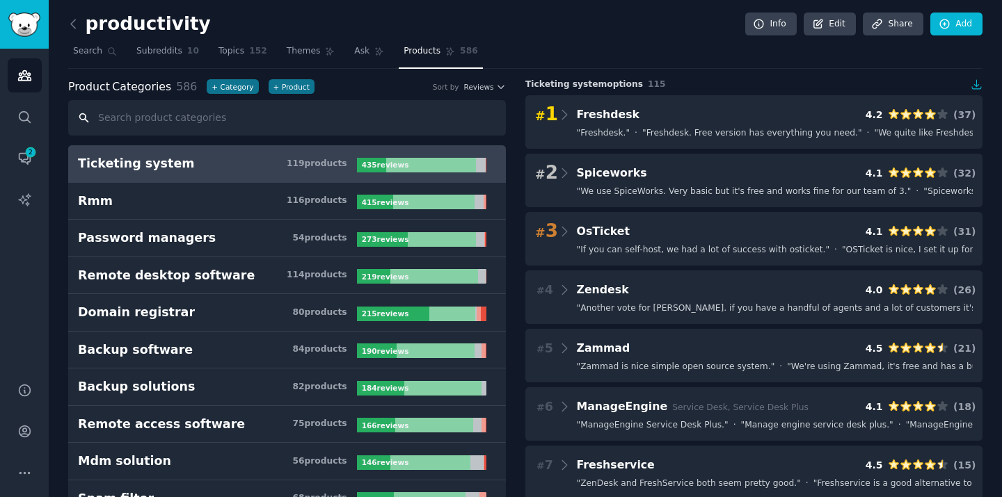
click at [268, 124] on input "text" at bounding box center [287, 117] width 438 height 35
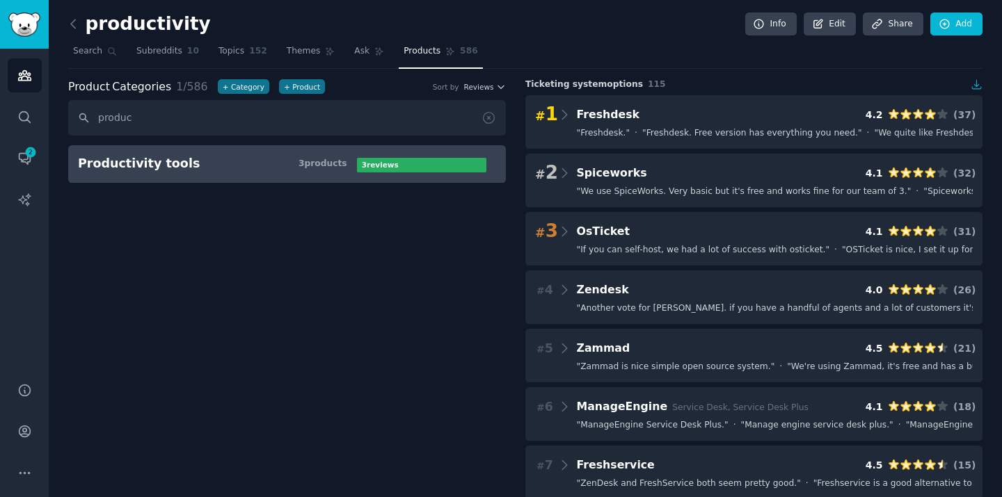
click at [150, 151] on link "Productivity tools 3 product s 3 review s" at bounding box center [287, 164] width 438 height 38
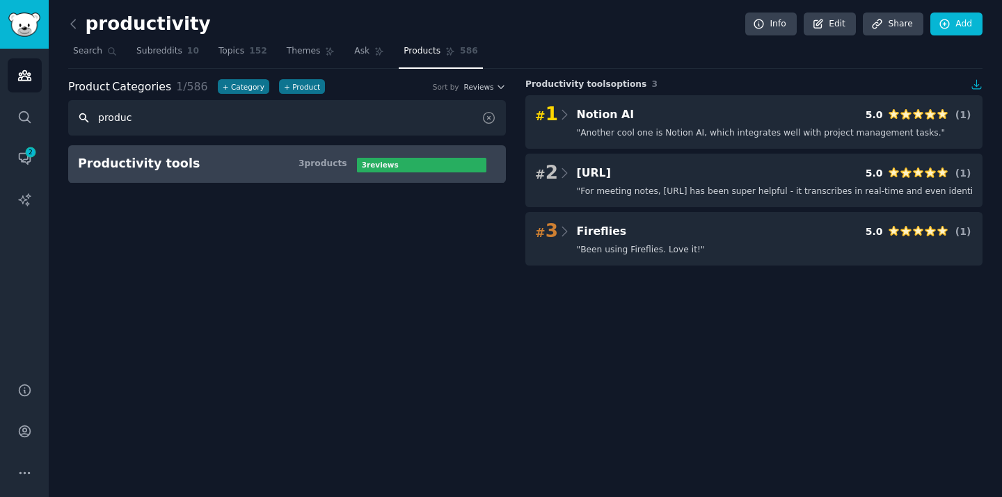
click at [128, 112] on input "produc" at bounding box center [287, 117] width 438 height 35
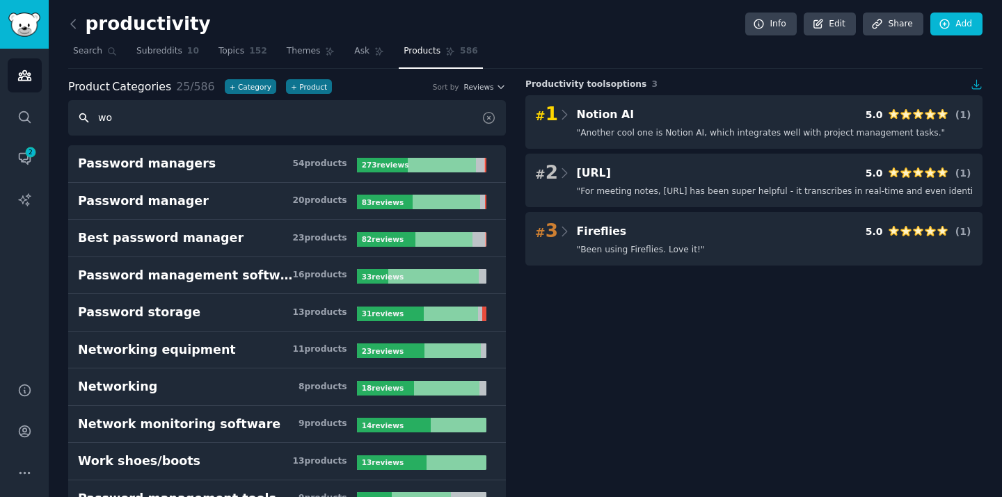
type input "w"
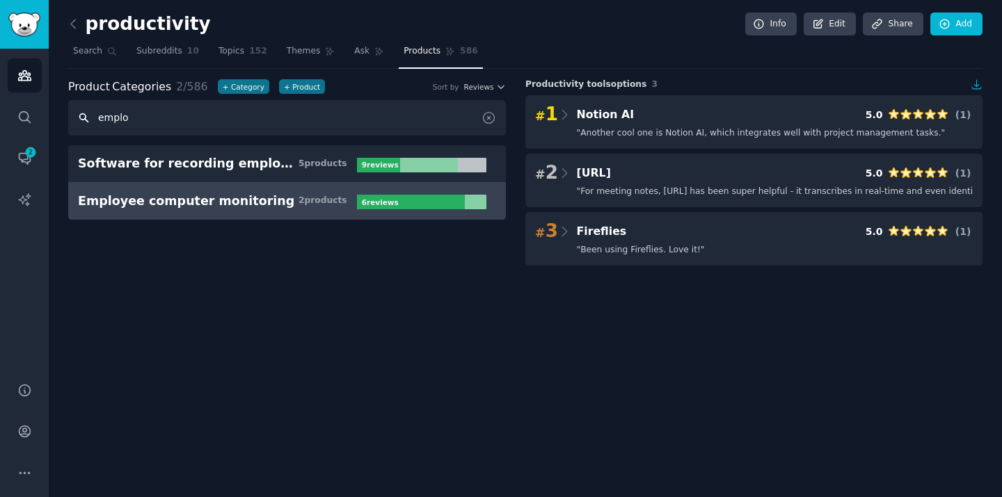
type input "emplo"
click at [140, 202] on div "Employee computer monitoring" at bounding box center [186, 201] width 216 height 17
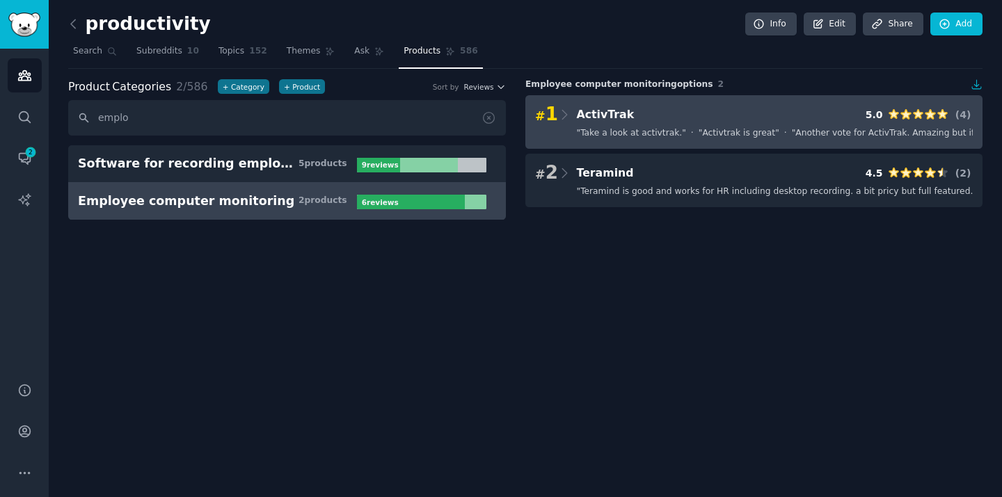
click at [729, 134] on span "" Activtrak is great "" at bounding box center [738, 133] width 81 height 13
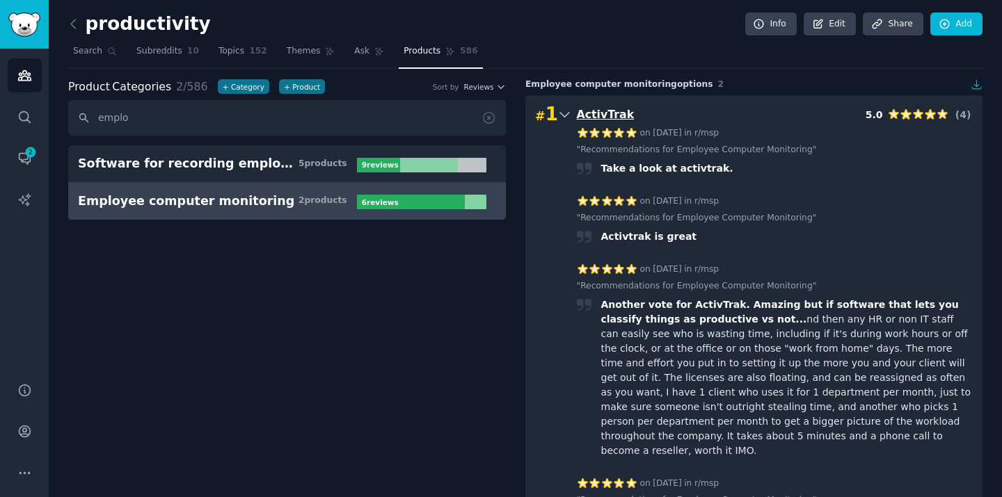
click at [590, 113] on span "ActivTrak" at bounding box center [606, 114] width 58 height 13
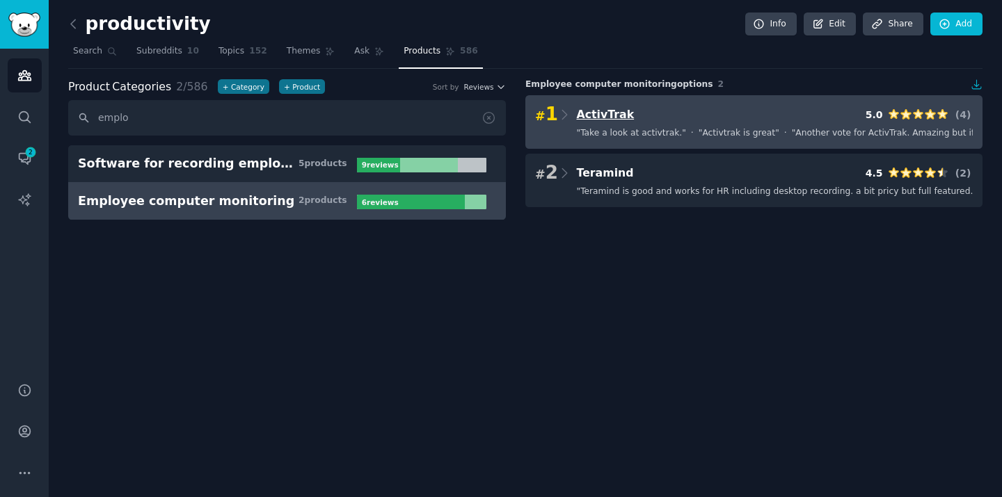
click at [590, 113] on span "ActivTrak" at bounding box center [606, 114] width 58 height 13
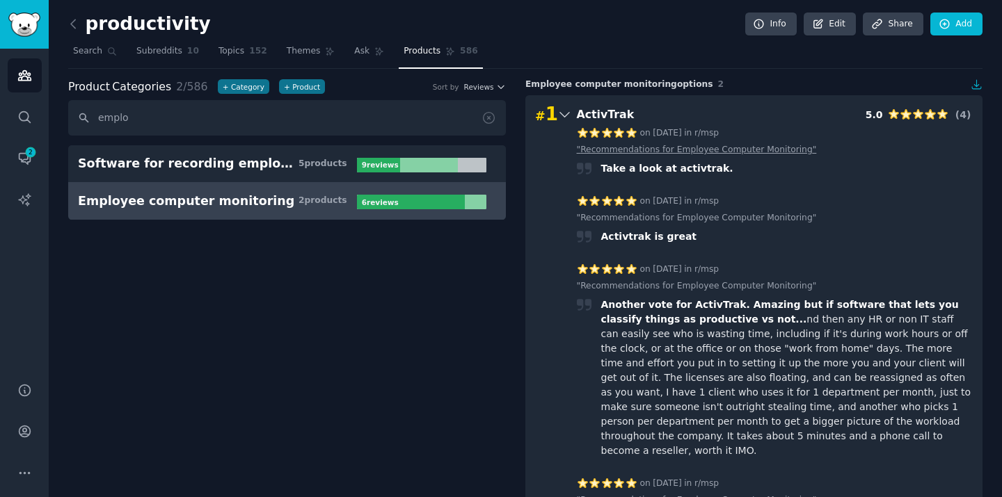
click at [668, 150] on link "" Recommendations for Employee Computer Monitoring "" at bounding box center [697, 150] width 240 height 13
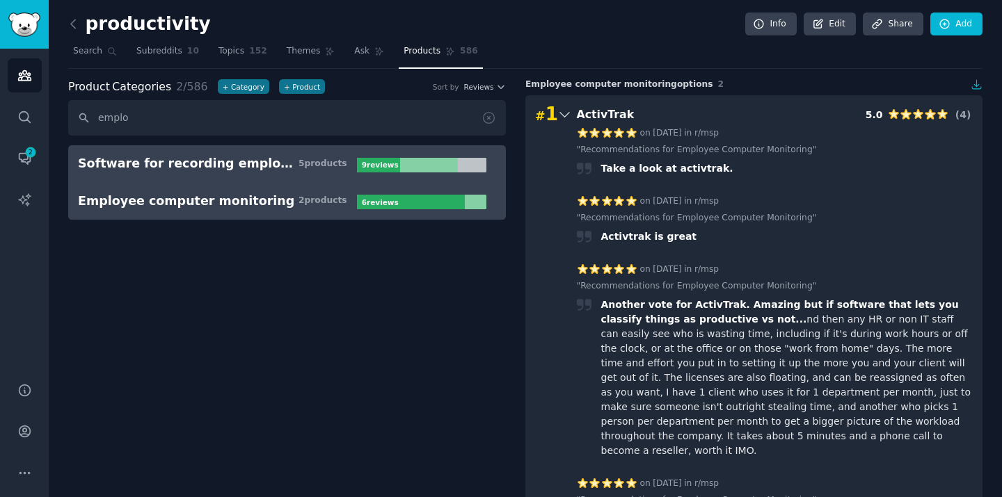
click at [268, 160] on div "Software for recording employee computer usage" at bounding box center [188, 163] width 220 height 17
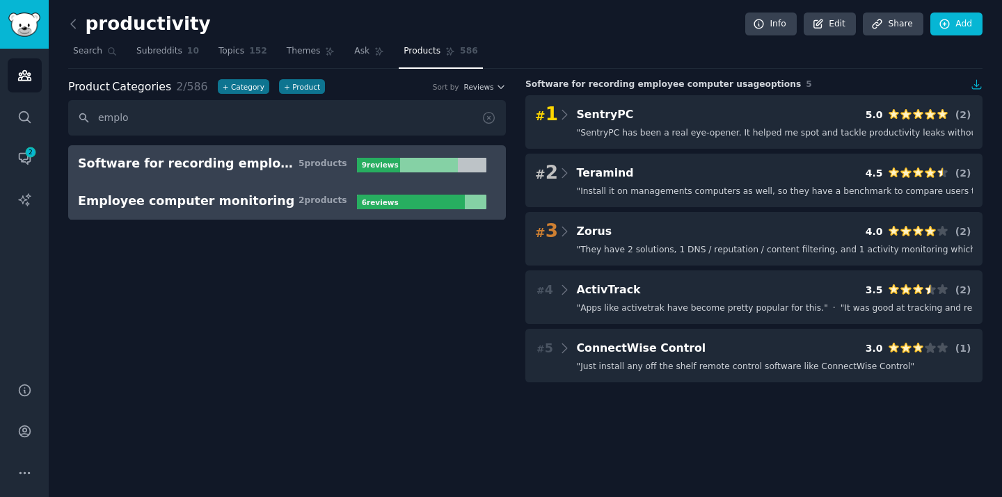
click at [248, 204] on div "Employee computer monitoring" at bounding box center [186, 201] width 216 height 17
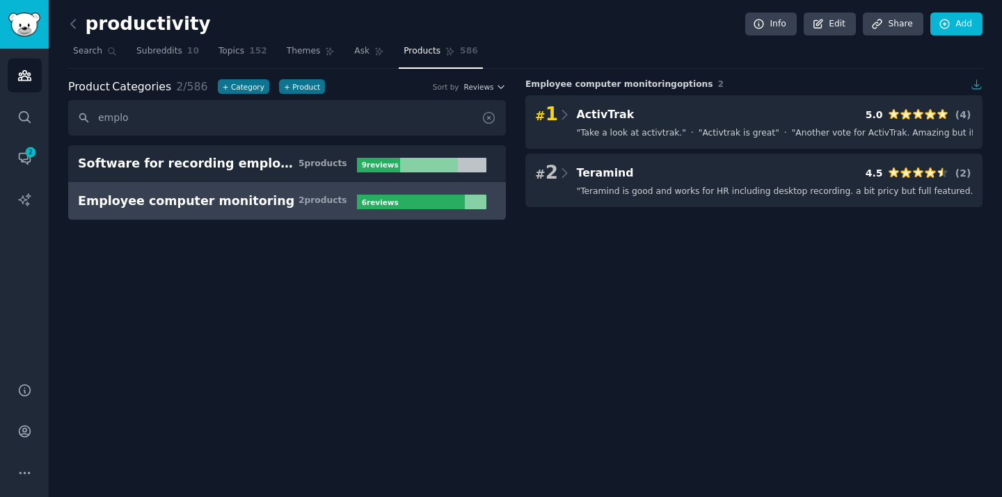
click at [487, 117] on icon at bounding box center [488, 118] width 15 height 15
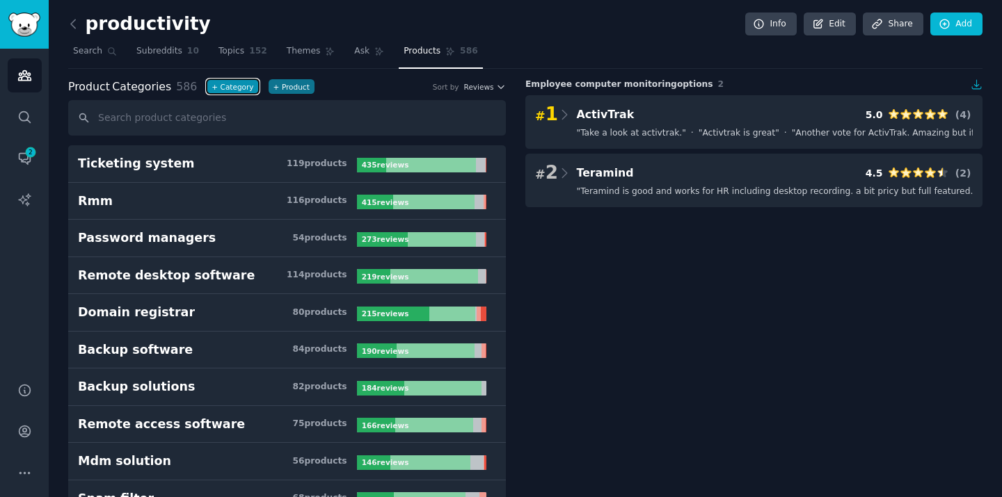
click at [219, 86] on button "+ Category" at bounding box center [232, 86] width 51 height 15
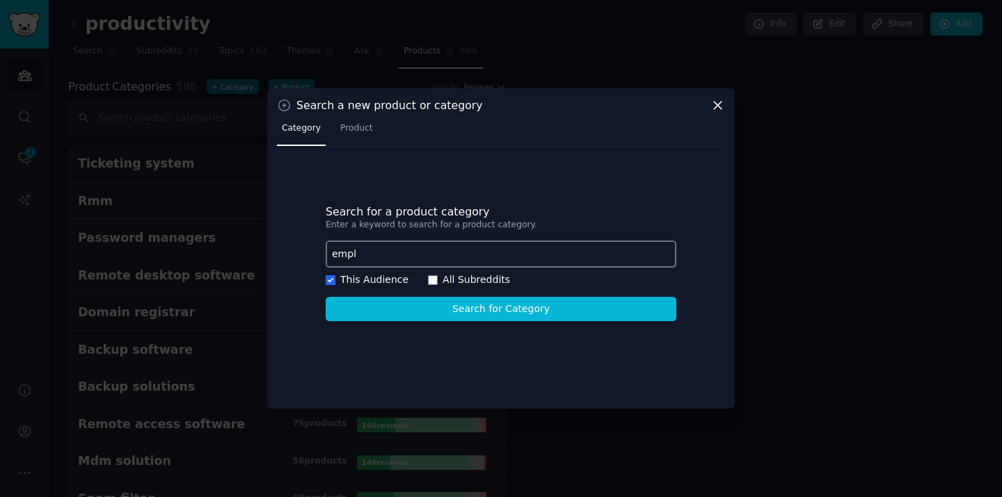
type input "empl"
click at [719, 106] on icon at bounding box center [718, 106] width 8 height 8
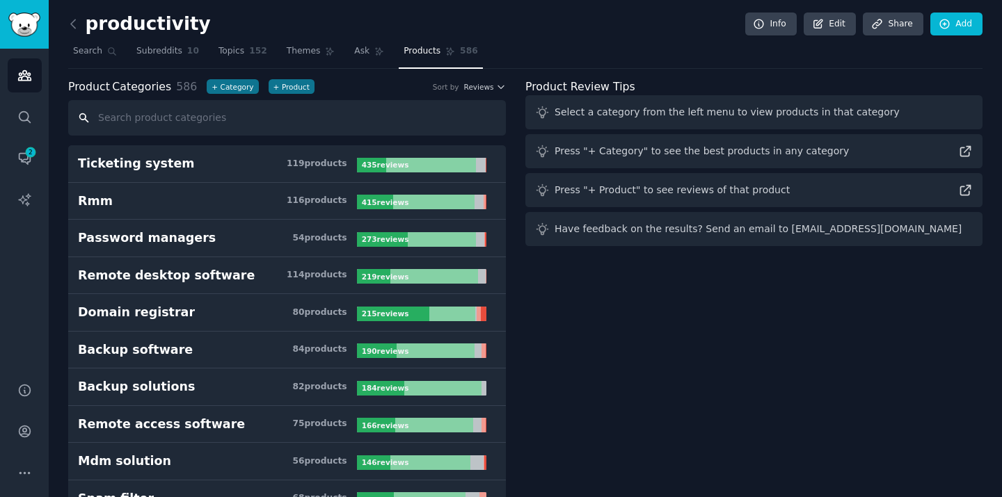
click at [189, 120] on input "text" at bounding box center [287, 117] width 438 height 35
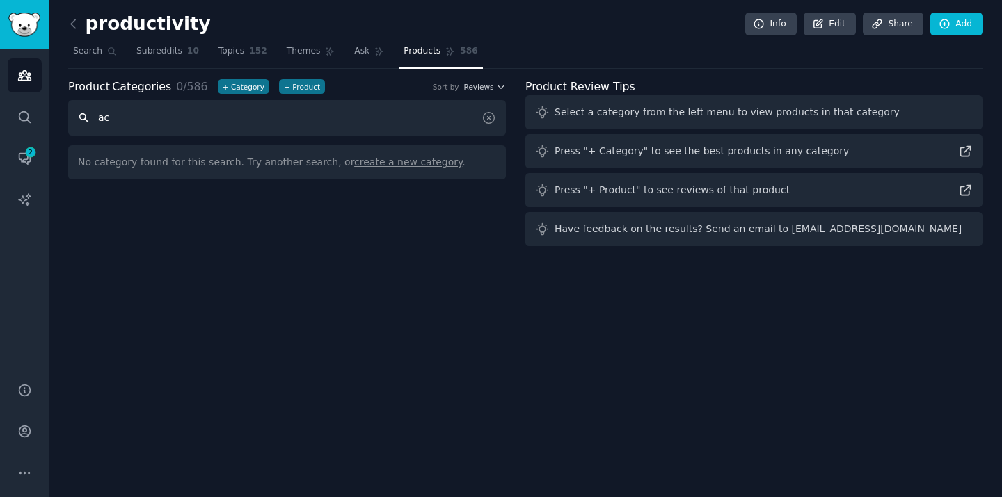
type input "a"
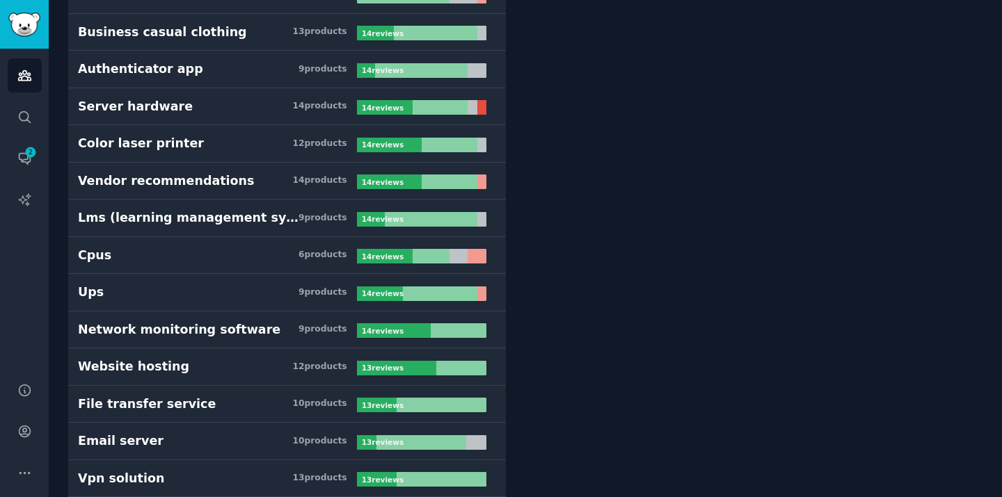
scroll to position [4336, 0]
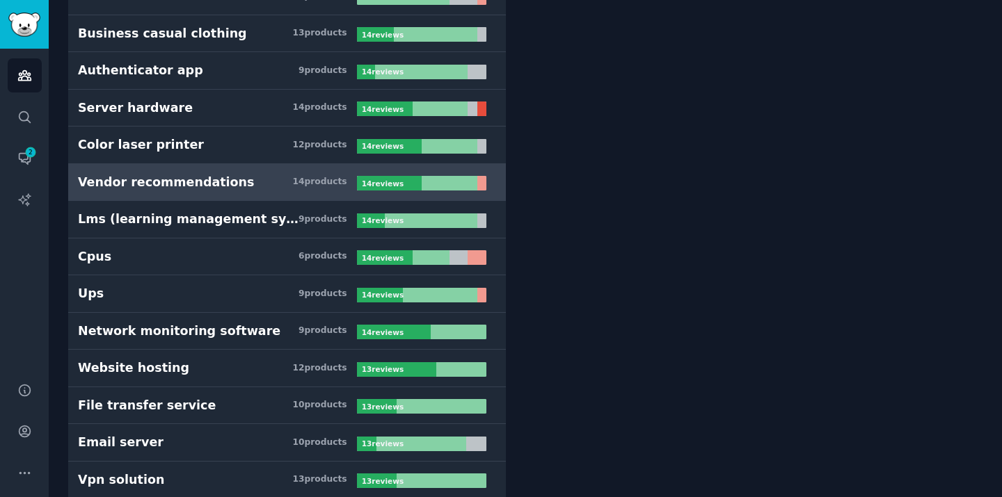
click at [197, 185] on div "Vendor recommendations" at bounding box center [166, 182] width 176 height 17
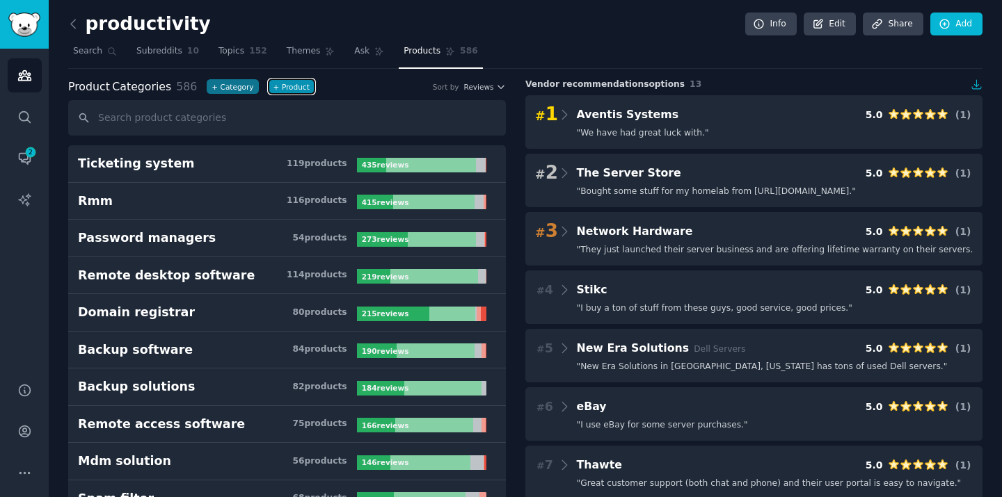
click at [288, 93] on button "+ Product" at bounding box center [291, 86] width 46 height 15
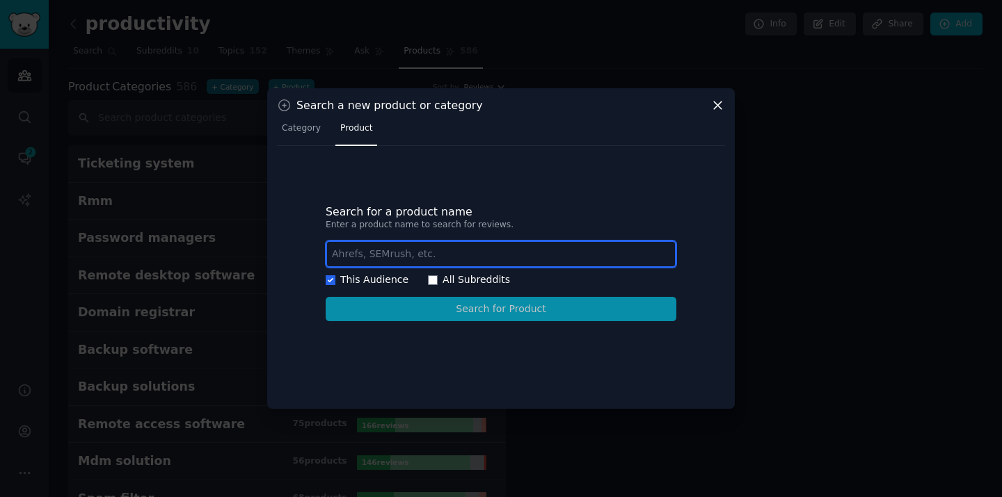
click at [366, 246] on input "text" at bounding box center [501, 254] width 351 height 27
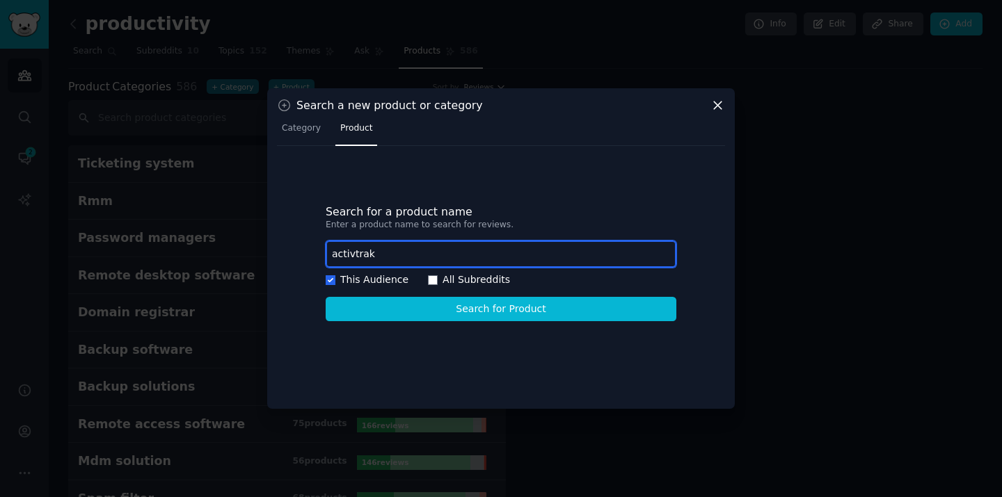
type input "activtrak"
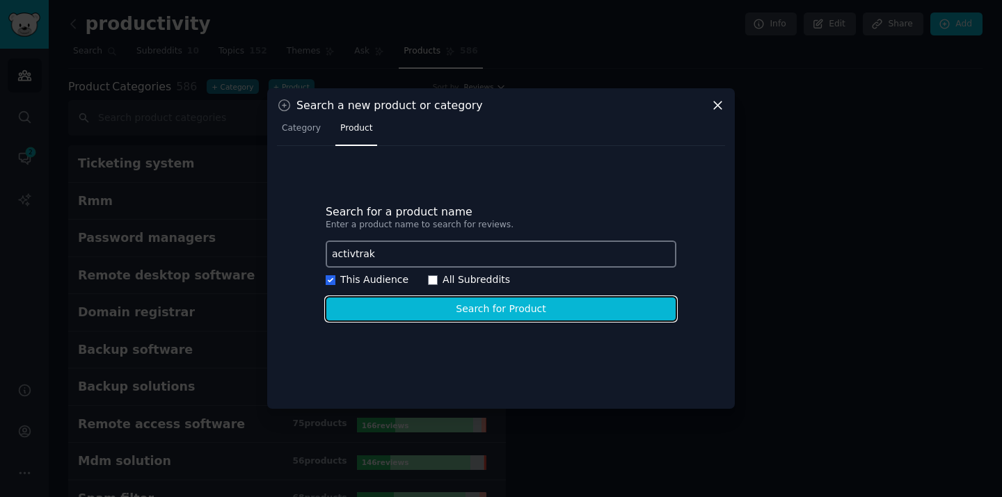
click at [458, 312] on button "Search for Product" at bounding box center [501, 309] width 351 height 24
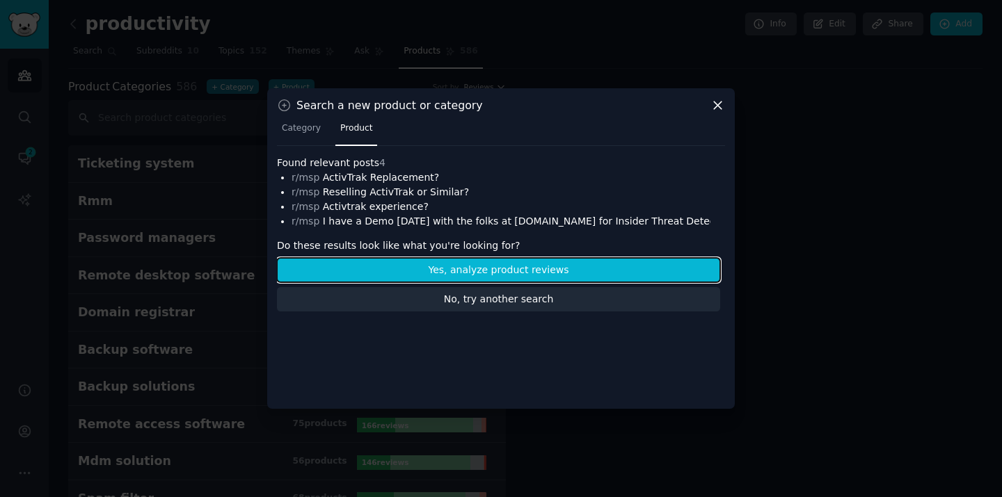
click at [536, 269] on button "Yes, analyze product reviews" at bounding box center [498, 270] width 443 height 24
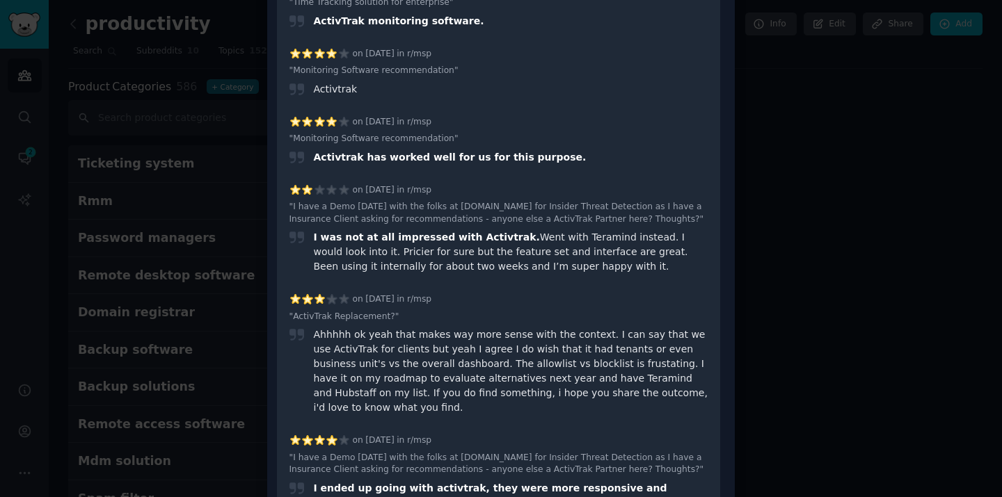
scroll to position [1045, 0]
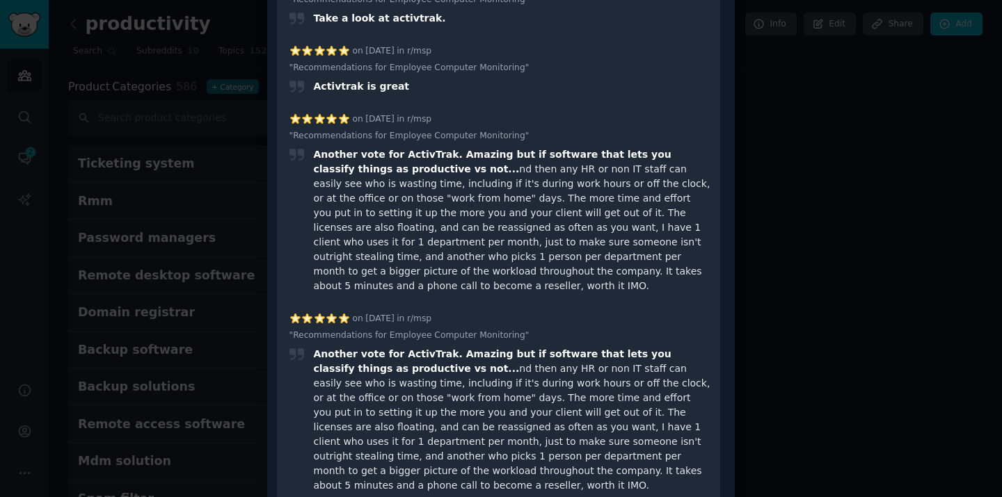
scroll to position [0, 0]
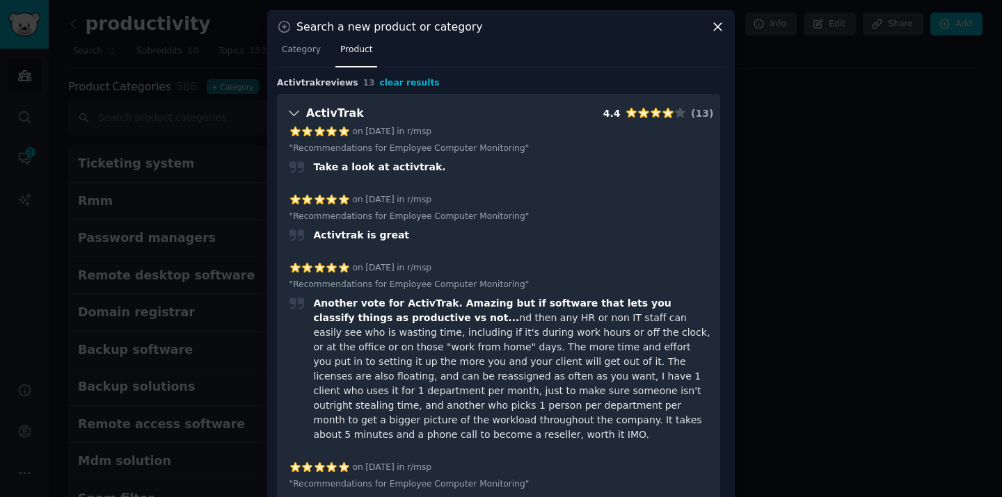
click at [312, 86] on div "Activtrak reviews 13 clear results" at bounding box center [358, 83] width 163 height 13
click at [305, 47] on span "Category" at bounding box center [301, 50] width 39 height 13
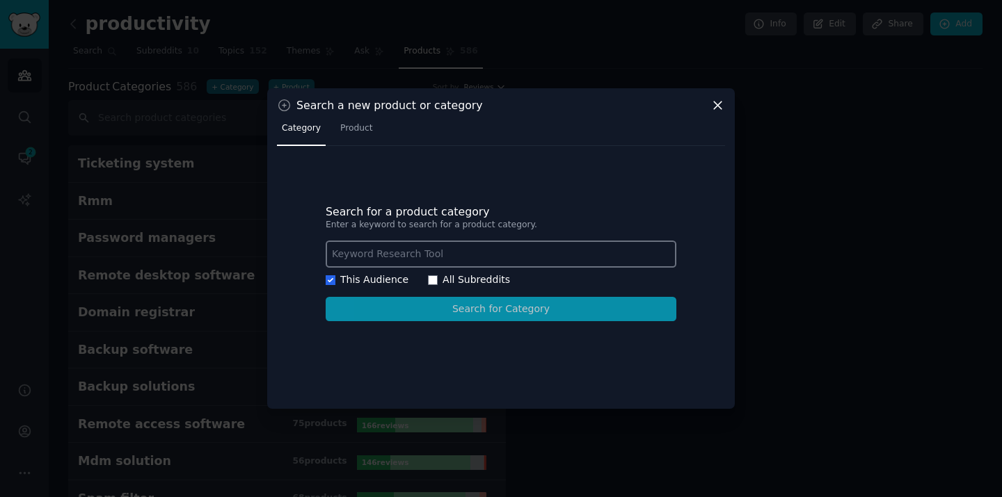
click at [718, 109] on icon at bounding box center [717, 105] width 15 height 15
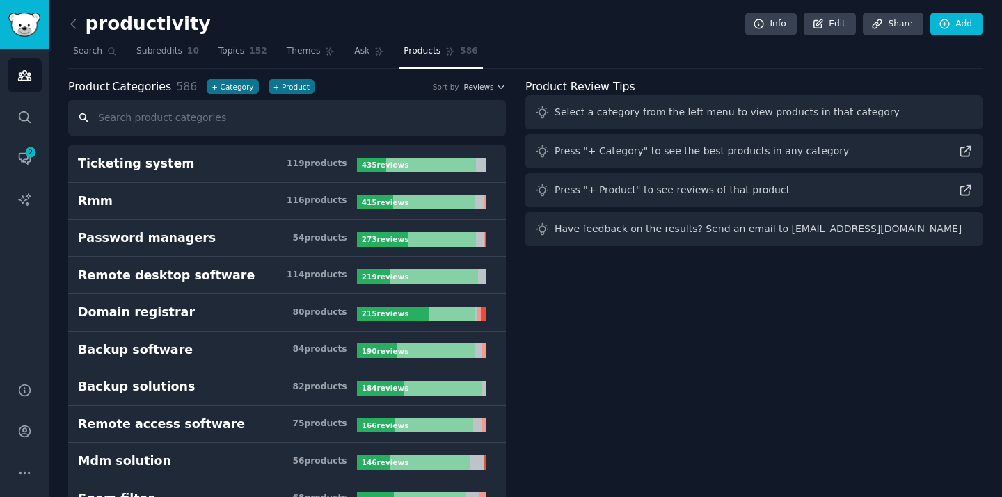
click at [174, 112] on input "text" at bounding box center [287, 117] width 438 height 35
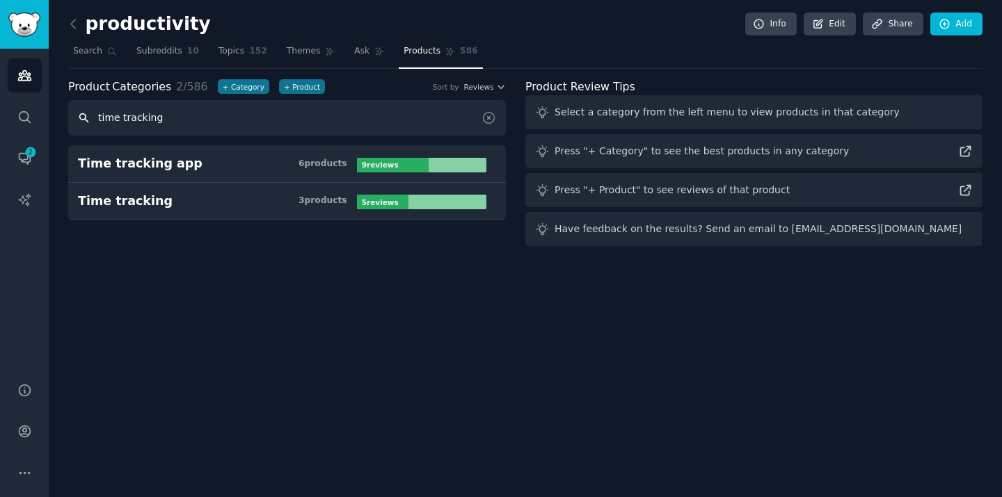
type input "time tracking"
click at [492, 118] on icon at bounding box center [488, 118] width 15 height 15
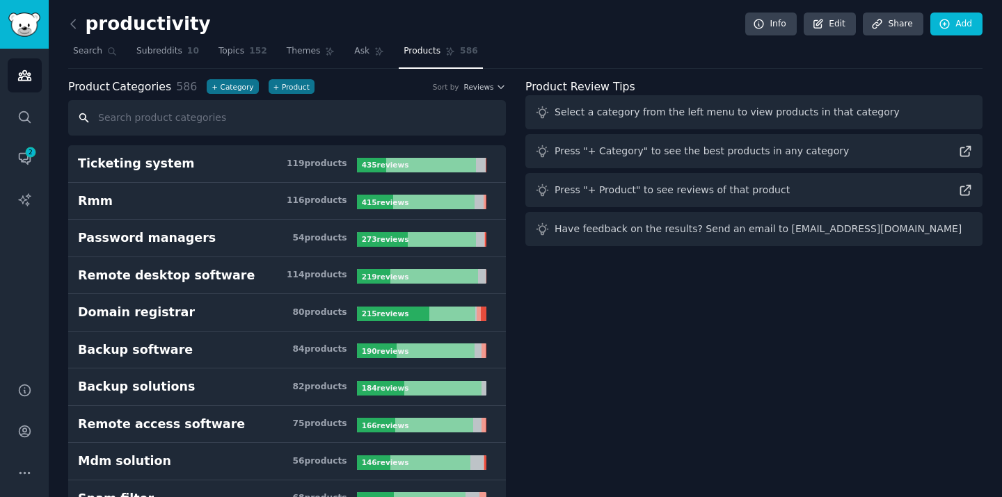
click at [328, 113] on input "text" at bounding box center [287, 117] width 438 height 35
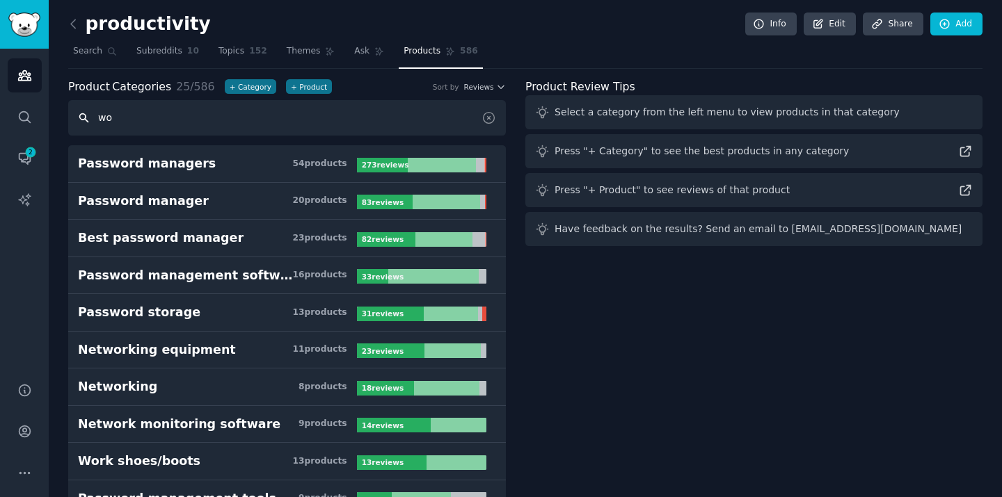
type input "w"
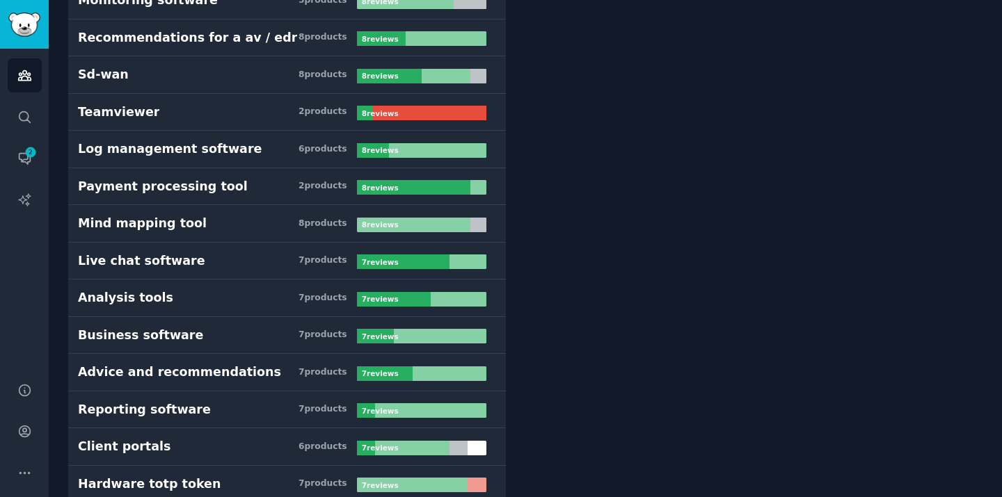
scroll to position [7443, 0]
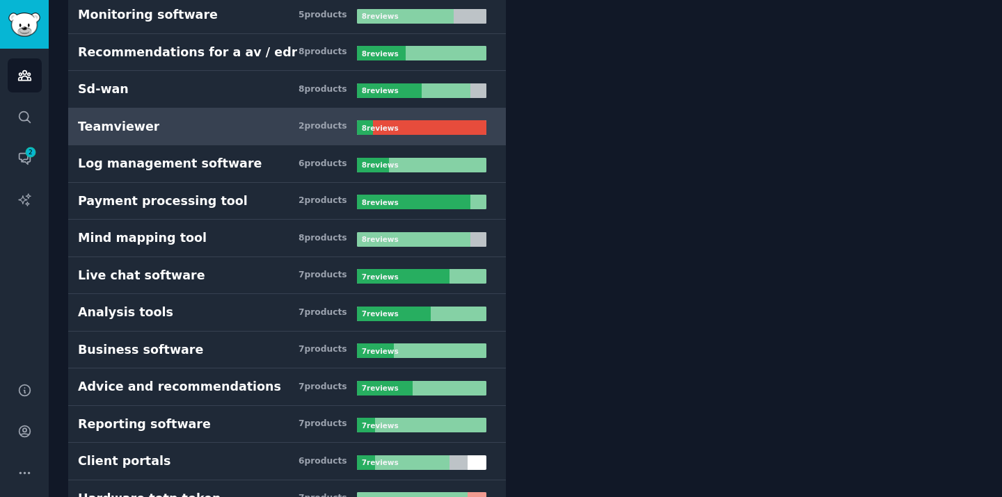
click at [214, 122] on h3 "Teamviewer 2 product s" at bounding box center [217, 126] width 279 height 17
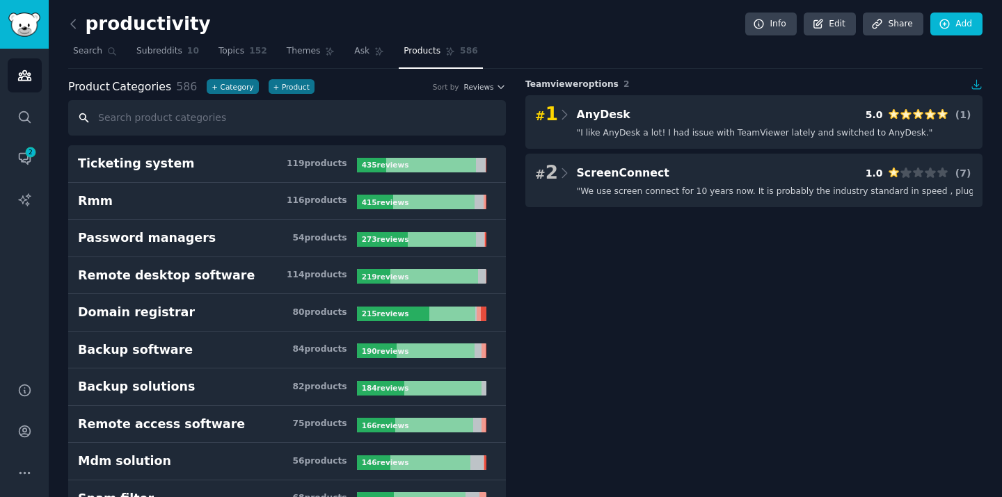
click at [125, 120] on input "text" at bounding box center [287, 117] width 438 height 35
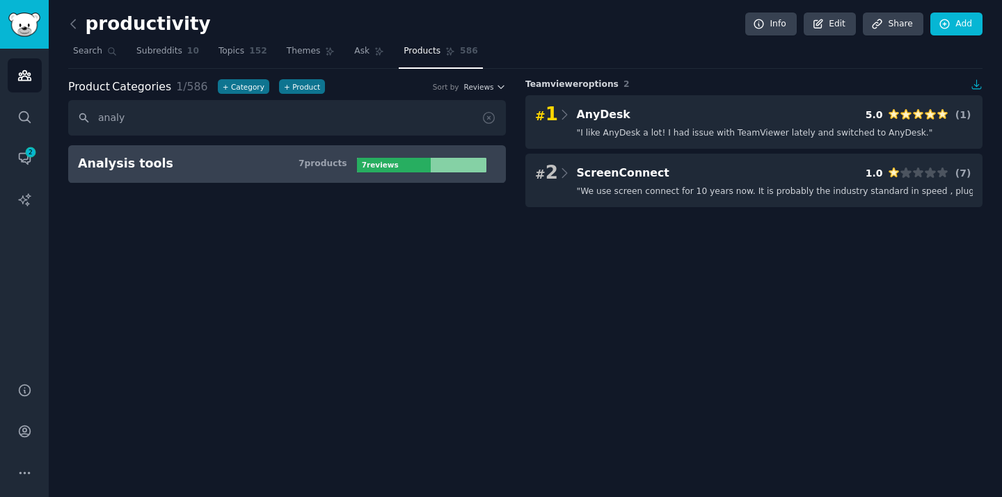
click at [132, 160] on div "Analysis tools" at bounding box center [125, 163] width 95 height 17
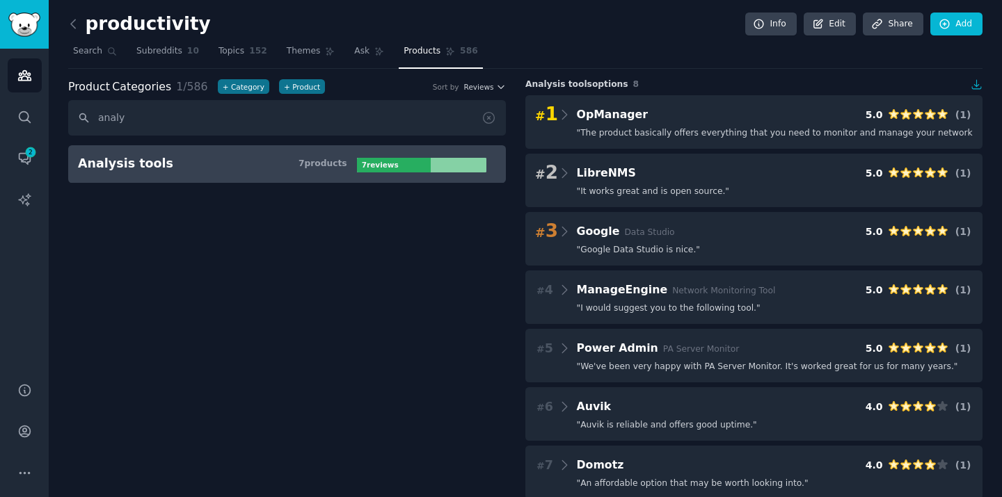
click at [312, 316] on div "Product Categories 1 / 586 + Category + Product Sort by Reviews analy Analysis …" at bounding box center [296, 319] width 457 height 480
click at [215, 113] on input "analy" at bounding box center [287, 117] width 438 height 35
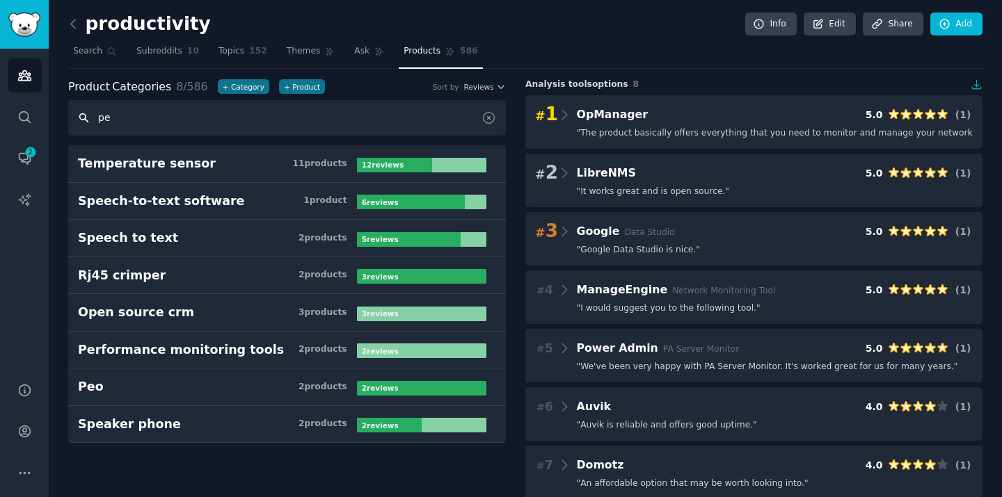
type input "p"
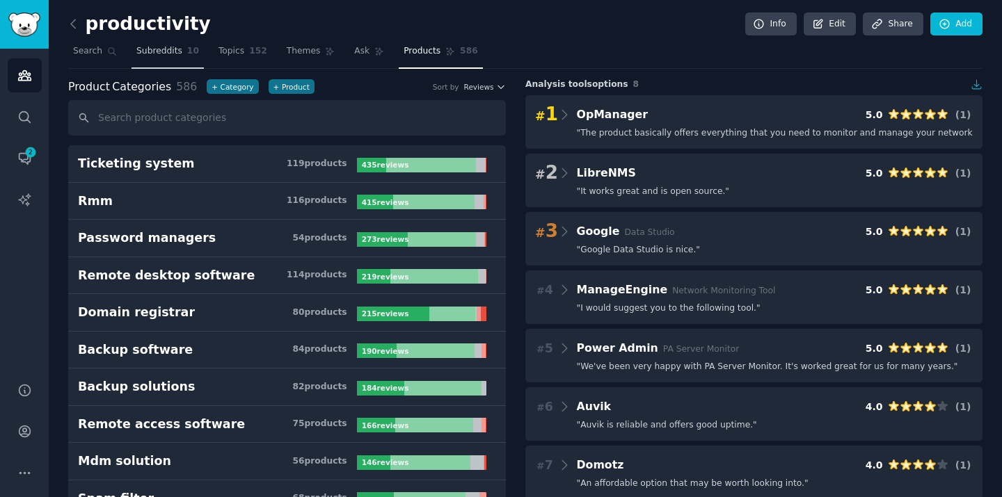
click at [159, 54] on span "Subreddits" at bounding box center [159, 51] width 46 height 13
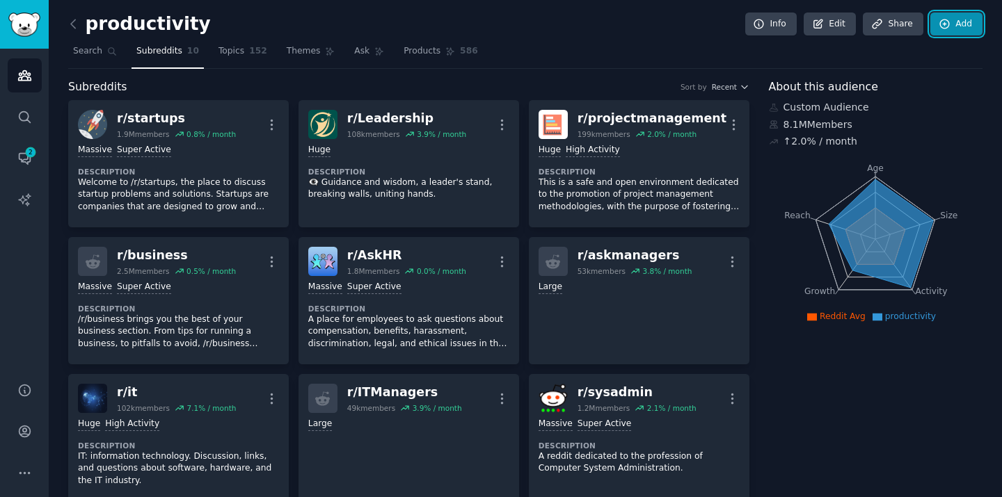
click at [969, 26] on link "Add" at bounding box center [956, 25] width 52 height 24
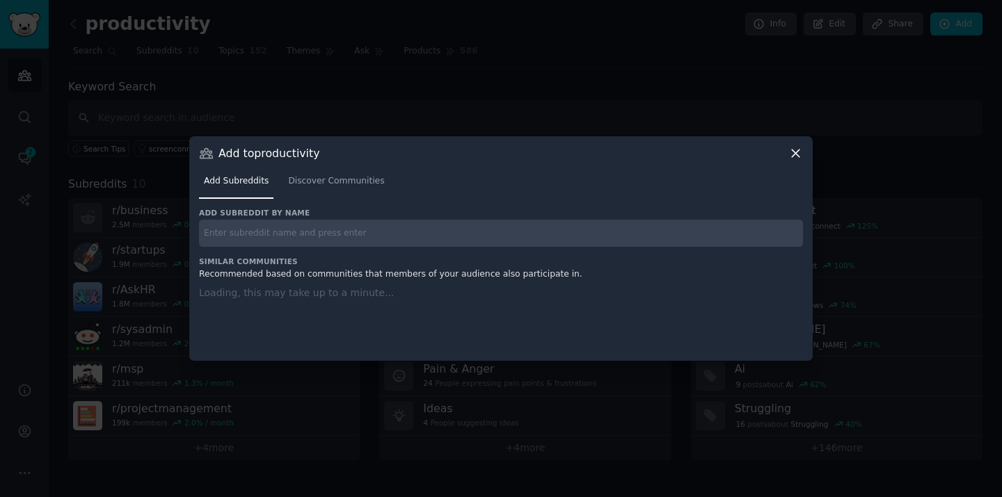
click at [439, 227] on input "text" at bounding box center [501, 233] width 604 height 27
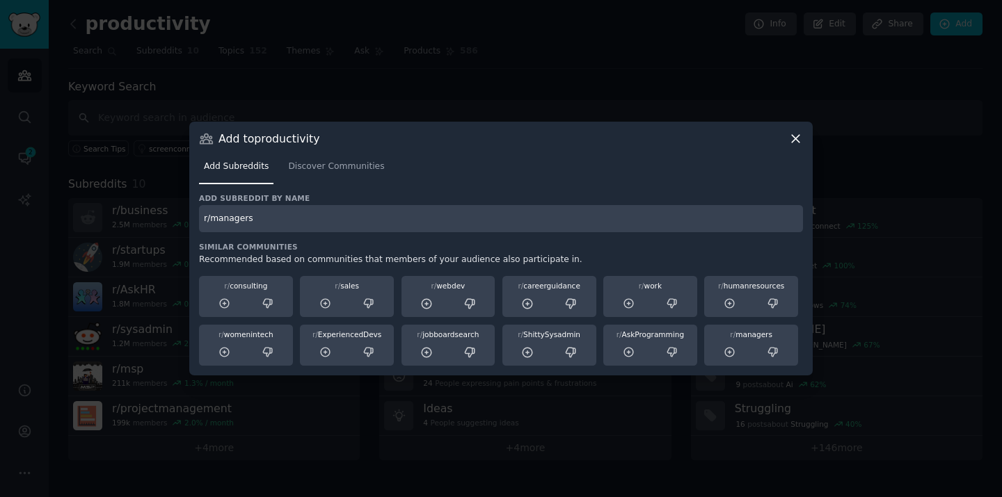
type input "r/managers"
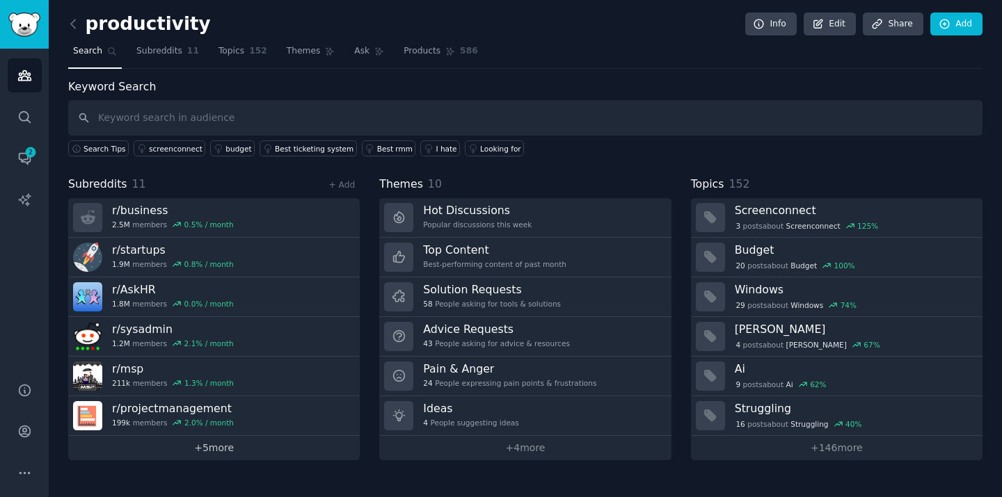
click at [177, 454] on link "+ 5 more" at bounding box center [213, 448] width 291 height 24
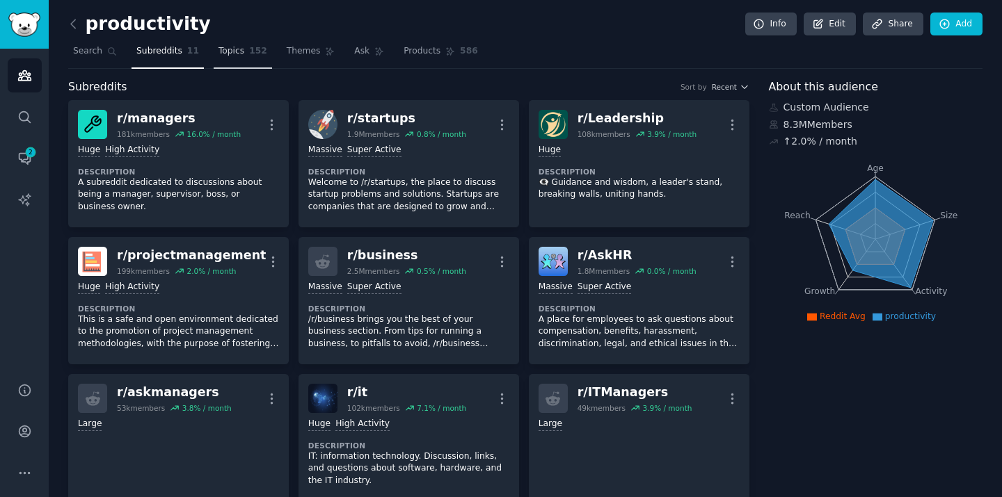
click at [226, 55] on span "Topics" at bounding box center [231, 51] width 26 height 13
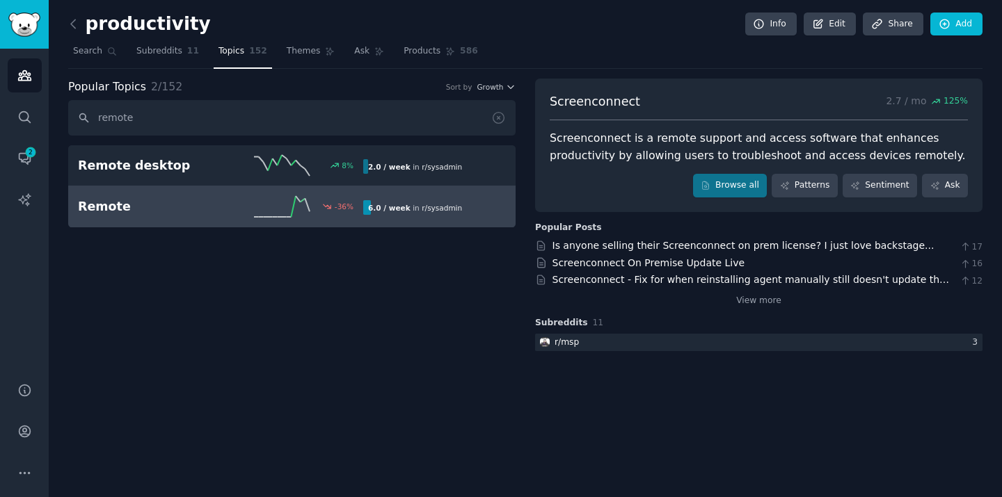
click at [184, 218] on link "Remote -36 % 6.0 / week in r/ sysadmin" at bounding box center [291, 206] width 447 height 41
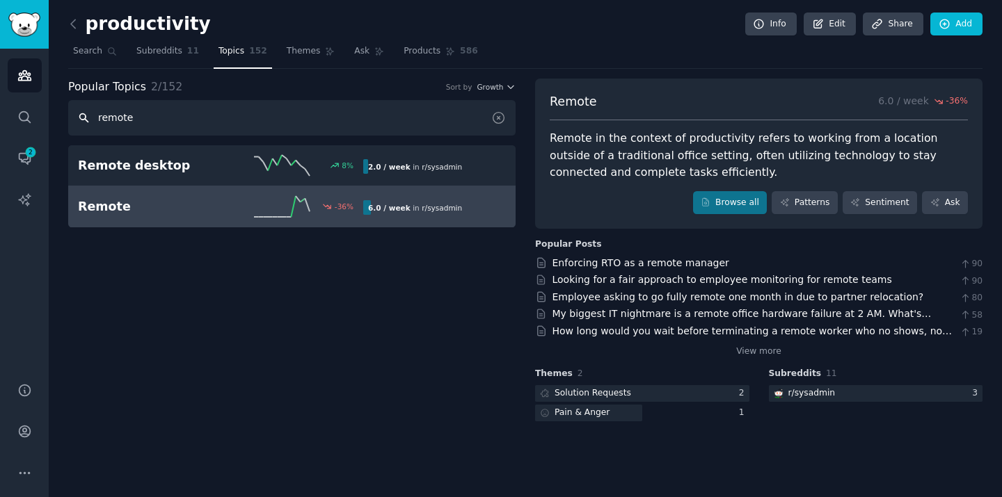
click at [141, 118] on input "remote" at bounding box center [291, 117] width 447 height 35
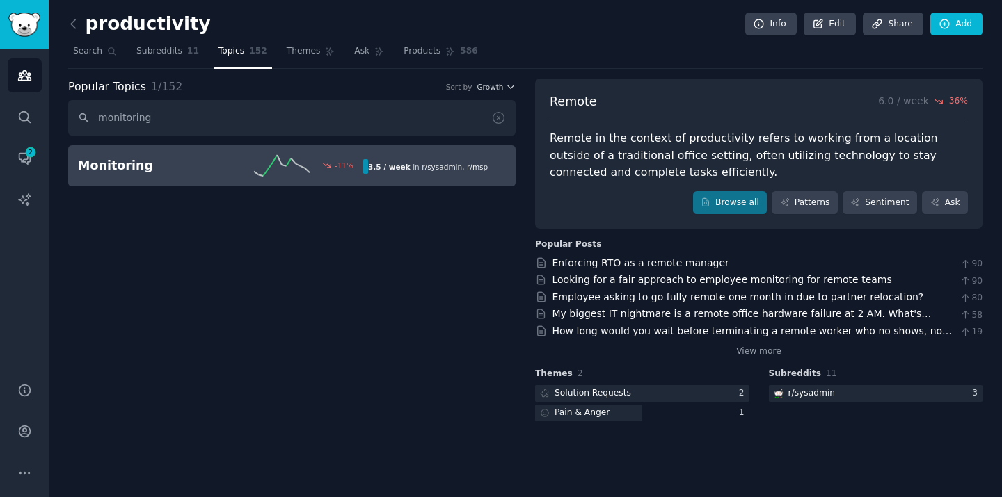
click at [178, 173] on h2 "Monitoring" at bounding box center [149, 165] width 143 height 17
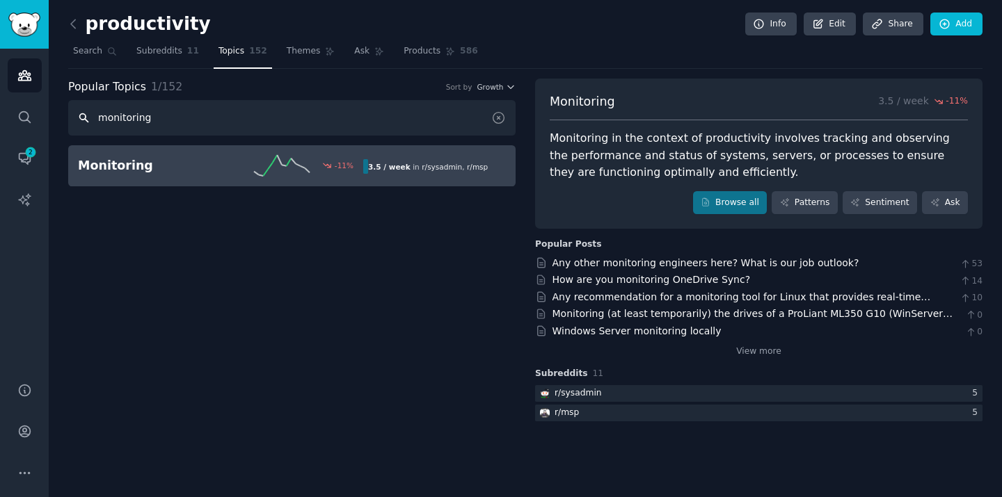
click at [198, 120] on input "monitoring" at bounding box center [291, 117] width 447 height 35
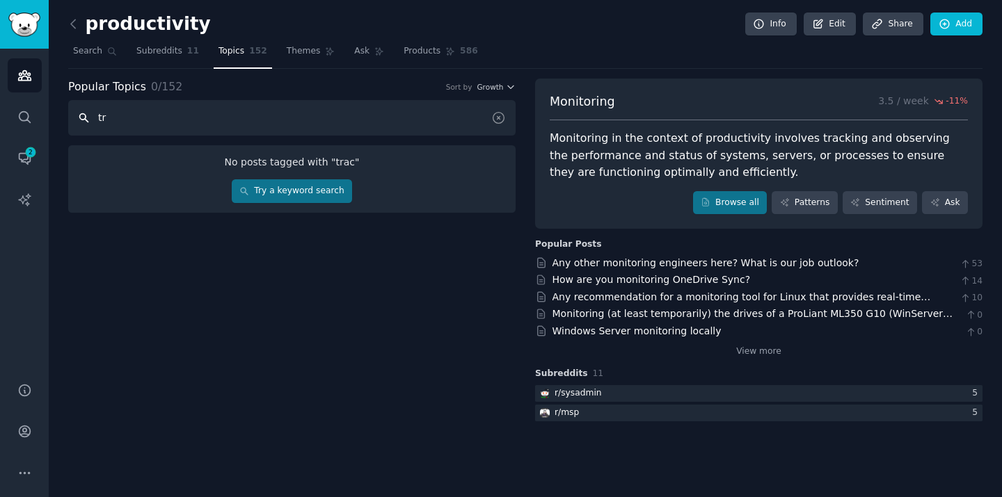
type input "t"
type input "p"
click at [163, 127] on input "prod" at bounding box center [291, 117] width 447 height 35
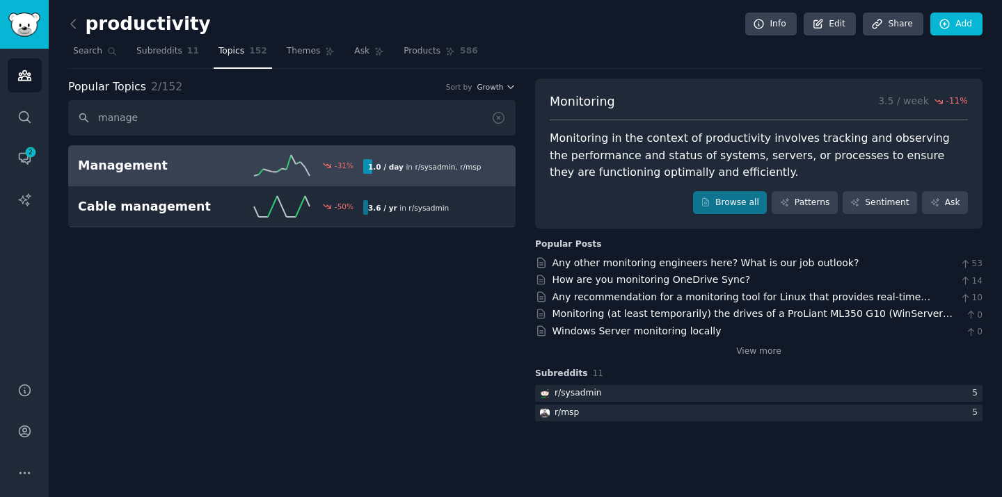
click at [190, 175] on div "Management -31 % 1.0 / day in r/ sysadmin , r/ msp" at bounding box center [292, 165] width 428 height 21
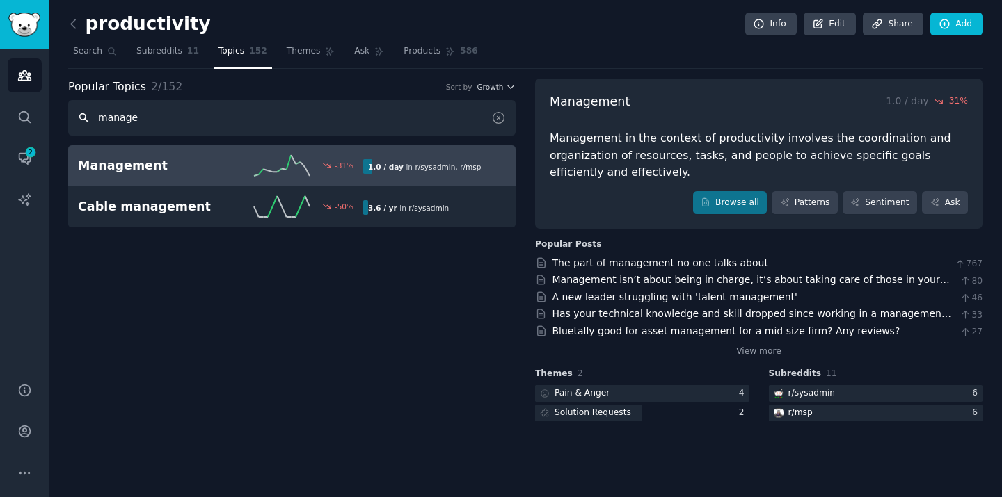
click at [138, 124] on input "manage" at bounding box center [291, 117] width 447 height 35
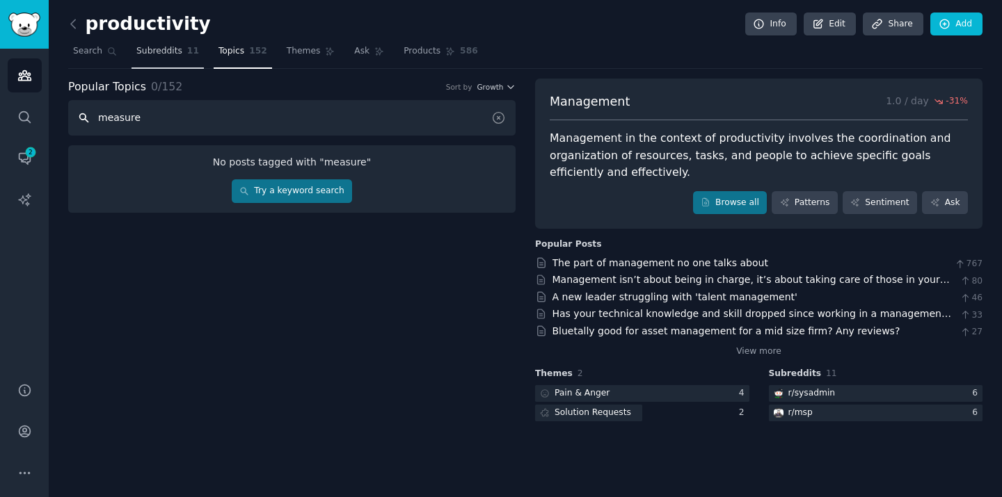
type input "measure"
click at [167, 51] on span "Subreddits" at bounding box center [159, 51] width 46 height 13
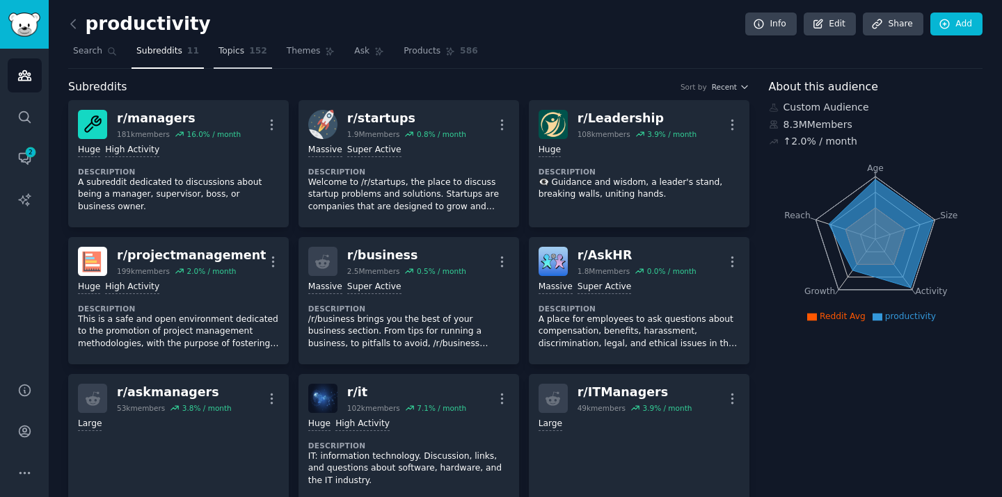
click at [234, 47] on span "Topics" at bounding box center [231, 51] width 26 height 13
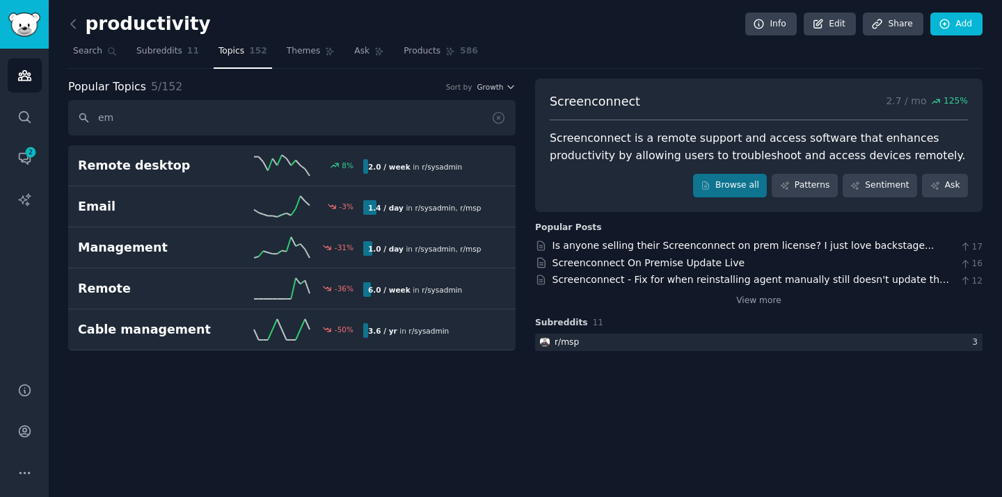
type input "e"
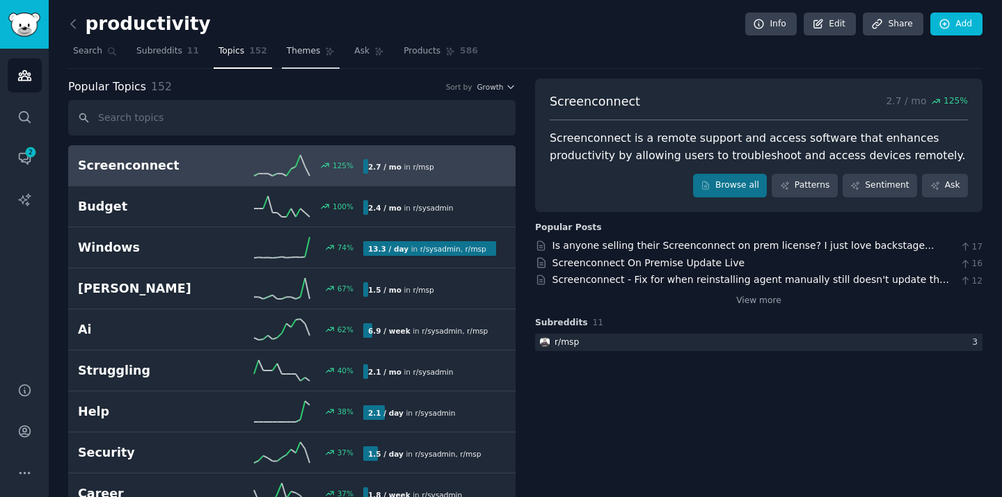
click at [302, 59] on link "Themes" at bounding box center [311, 54] width 58 height 29
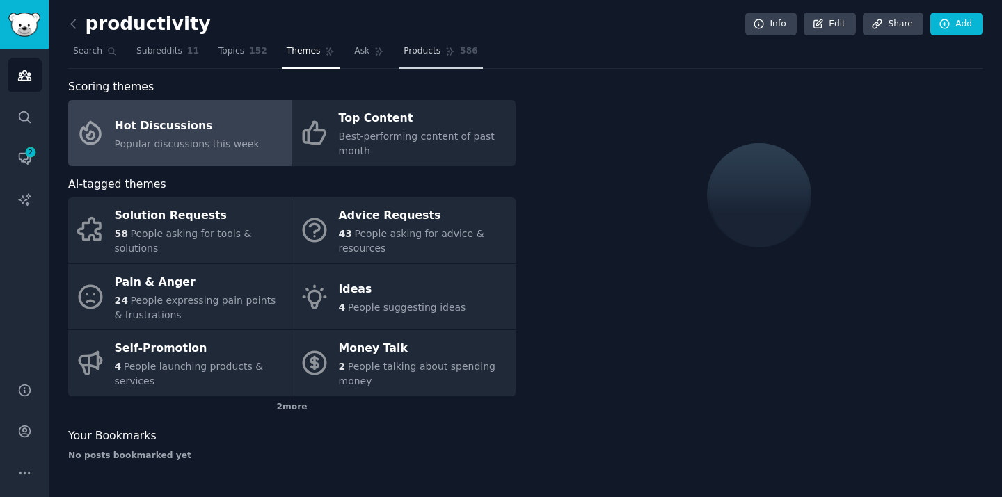
click at [413, 56] on span "Products" at bounding box center [421, 51] width 37 height 13
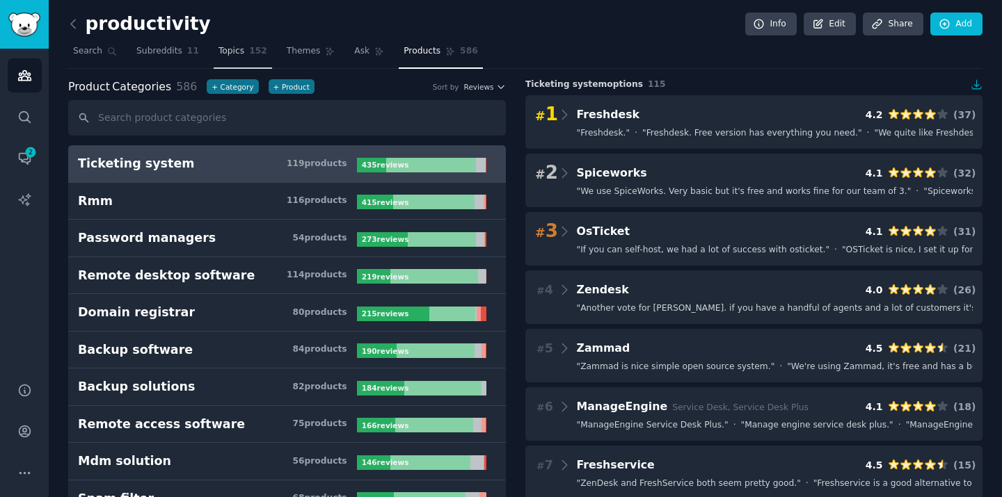
click at [232, 49] on span "Topics" at bounding box center [231, 51] width 26 height 13
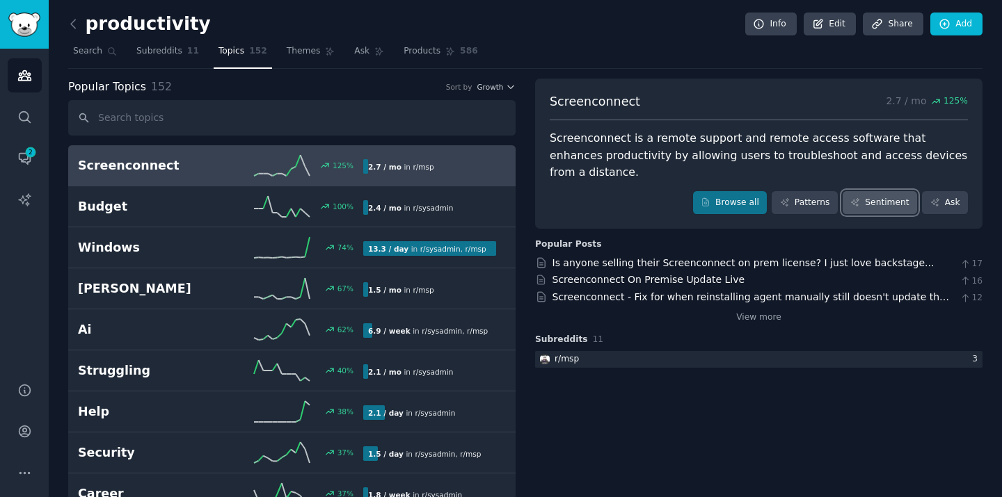
click at [874, 191] on link "Sentiment" at bounding box center [879, 203] width 74 height 24
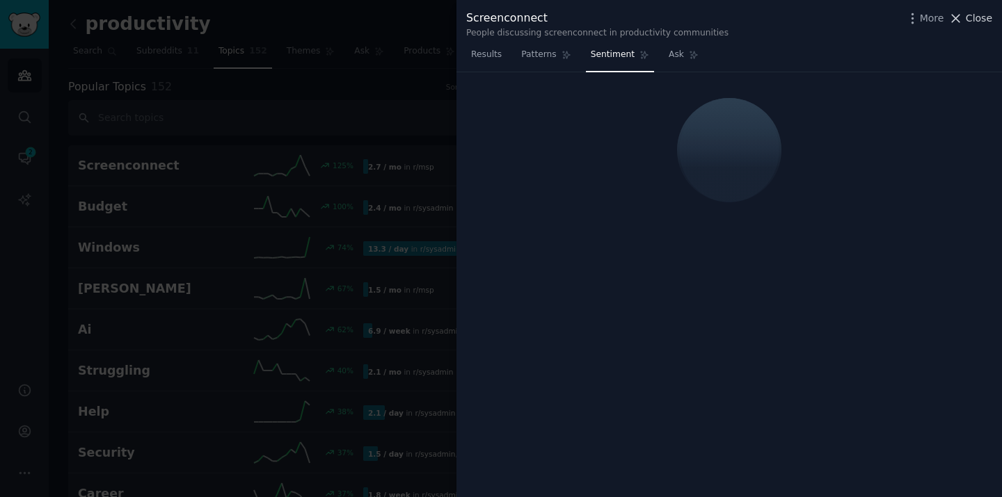
click at [965, 17] on button "Close" at bounding box center [970, 18] width 44 height 15
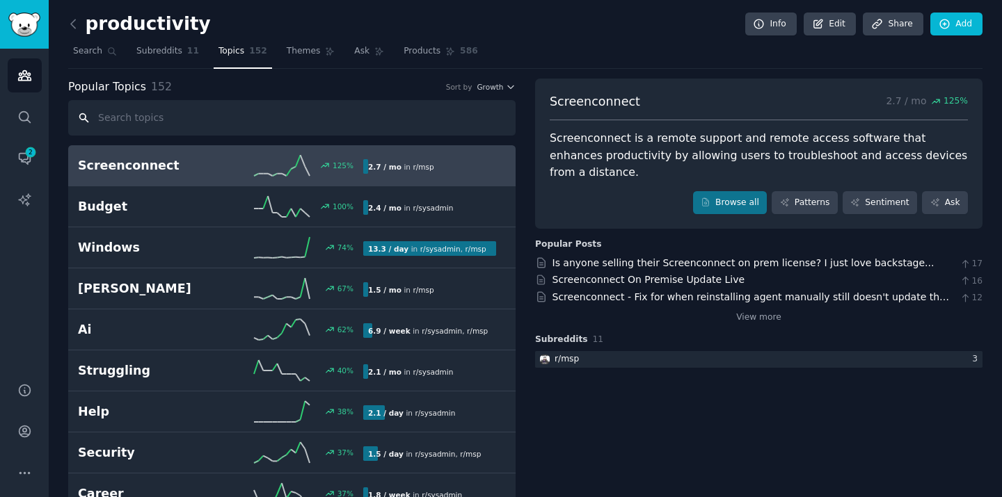
click at [348, 118] on input "text" at bounding box center [291, 117] width 447 height 35
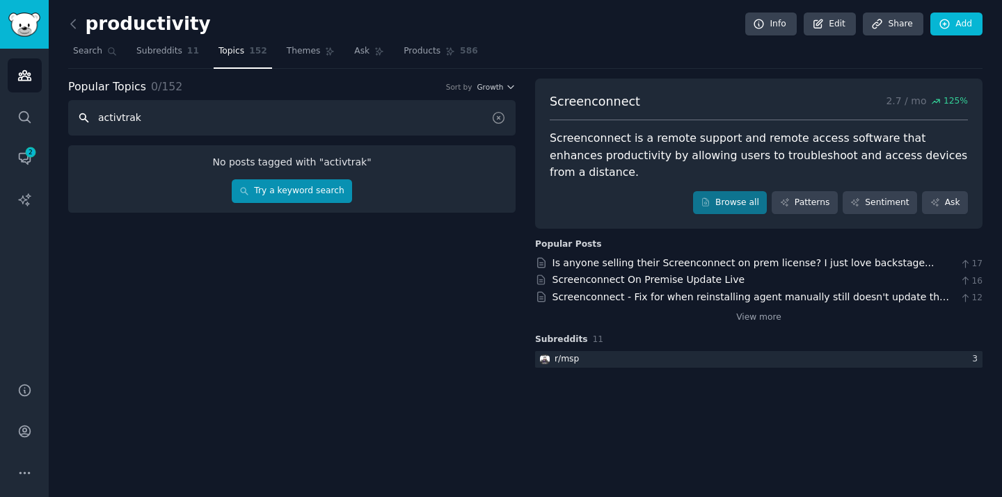
type input "activtrak"
click at [271, 186] on link "Try a keyword search" at bounding box center [292, 191] width 120 height 24
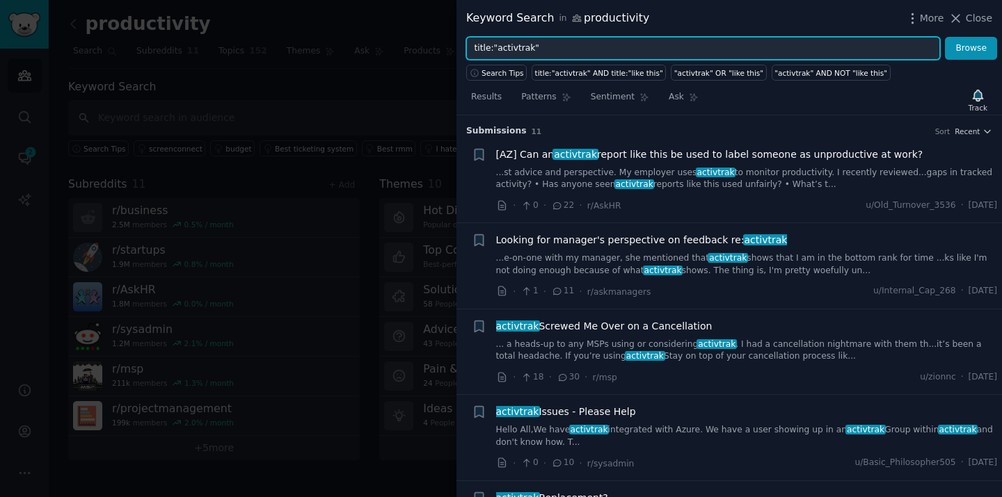
drag, startPoint x: 493, startPoint y: 51, endPoint x: 442, endPoint y: 47, distance: 51.6
click at [442, 47] on div "Keyword Search in productivity More Close title:"activtrak" Browse Search Tips …" at bounding box center [501, 248] width 1002 height 497
type input ""activtrak""
click at [945, 37] on button "Browse" at bounding box center [971, 49] width 52 height 24
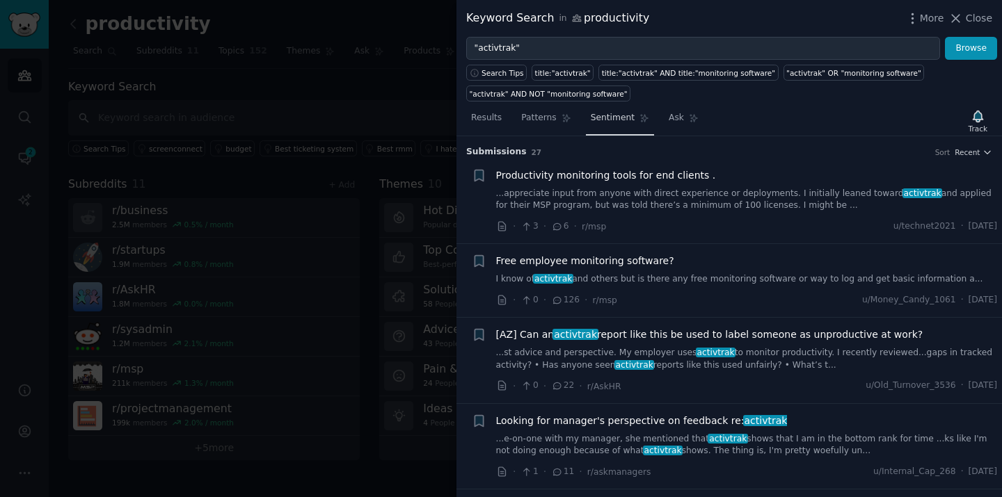
click at [612, 117] on span "Sentiment" at bounding box center [613, 118] width 44 height 13
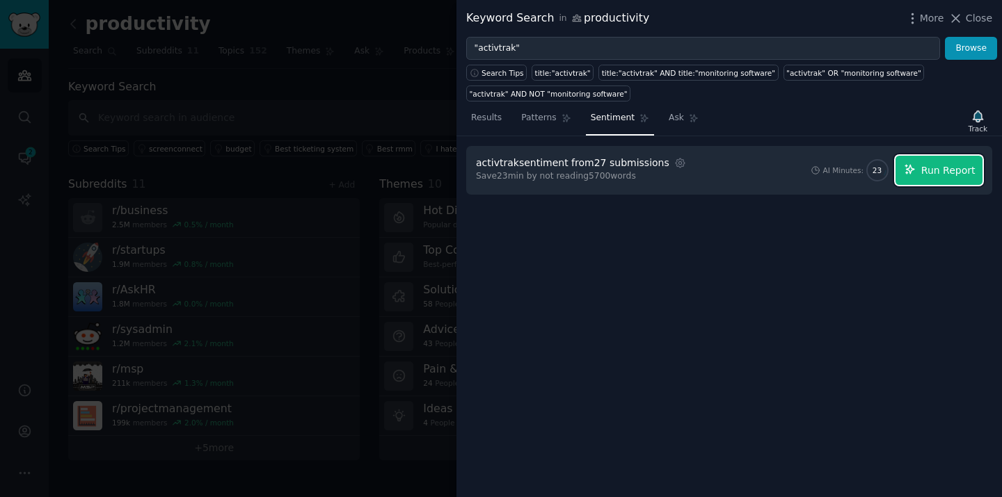
click at [947, 166] on span "Run Report" at bounding box center [948, 170] width 54 height 15
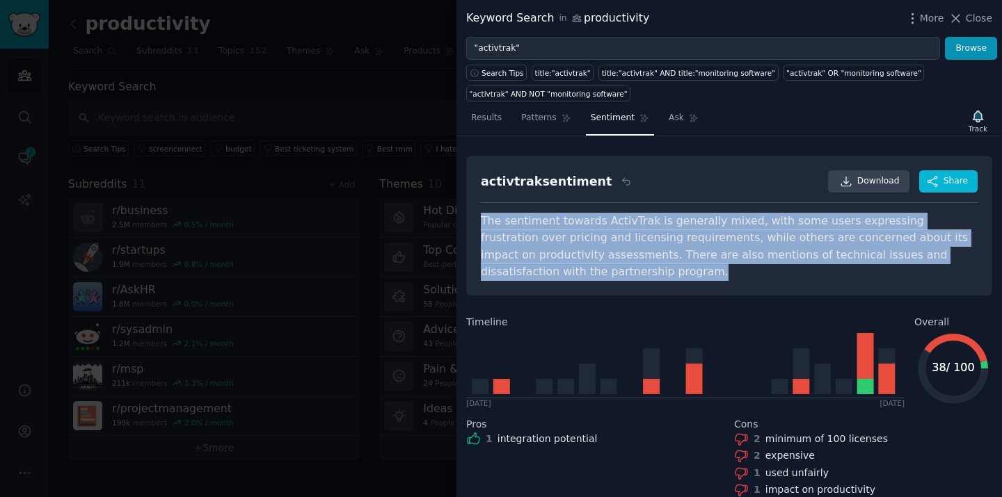
drag, startPoint x: 481, startPoint y: 221, endPoint x: 615, endPoint y: 273, distance: 143.4
click at [615, 274] on div "The sentiment towards ActivTrak is generally mixed, with some users expressing …" at bounding box center [729, 247] width 497 height 68
copy div "The sentiment towards ActivTrak is generally mixed, with some users expressing …"
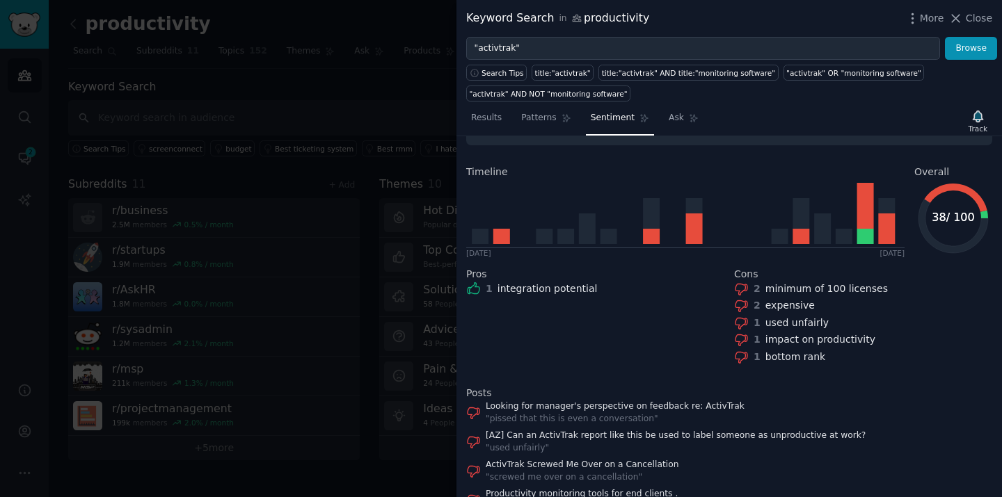
scroll to position [229, 0]
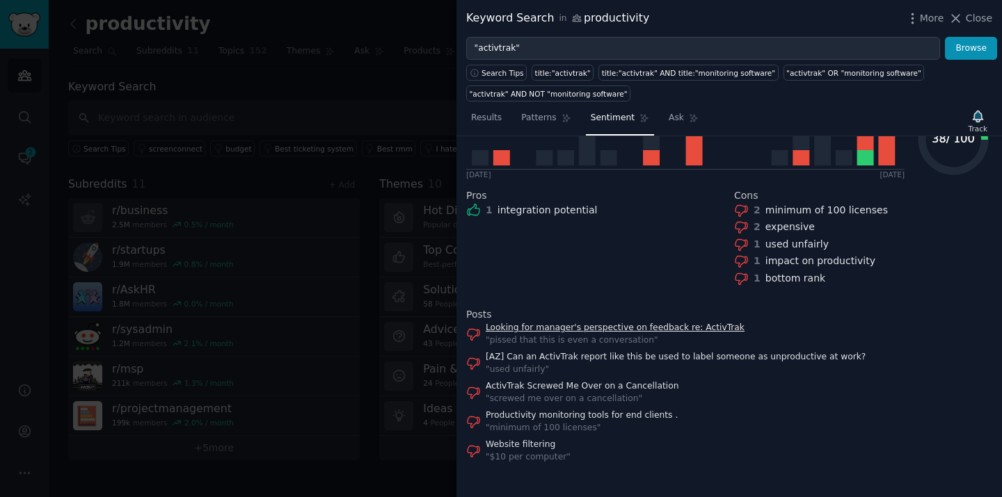
click at [668, 326] on link "Looking for manager's perspective on feedback re: ActivTrak" at bounding box center [615, 328] width 259 height 13
click at [762, 401] on div "ActivTrak Screwed Me Over on a Cancellation " screwed me over on a cancellation…" at bounding box center [729, 392] width 526 height 24
click at [635, 415] on link "Productivity monitoring tools for end clients ." at bounding box center [582, 416] width 192 height 13
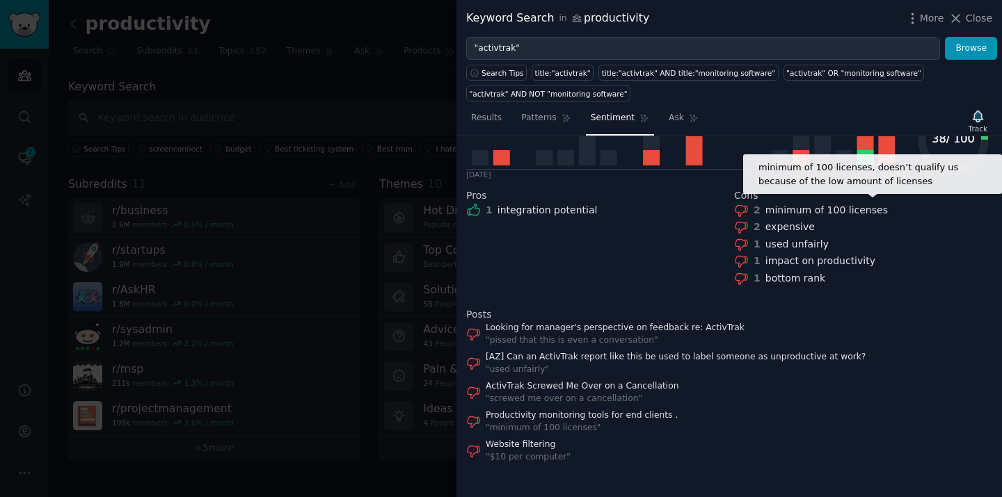
click at [735, 209] on icon at bounding box center [741, 210] width 15 height 15
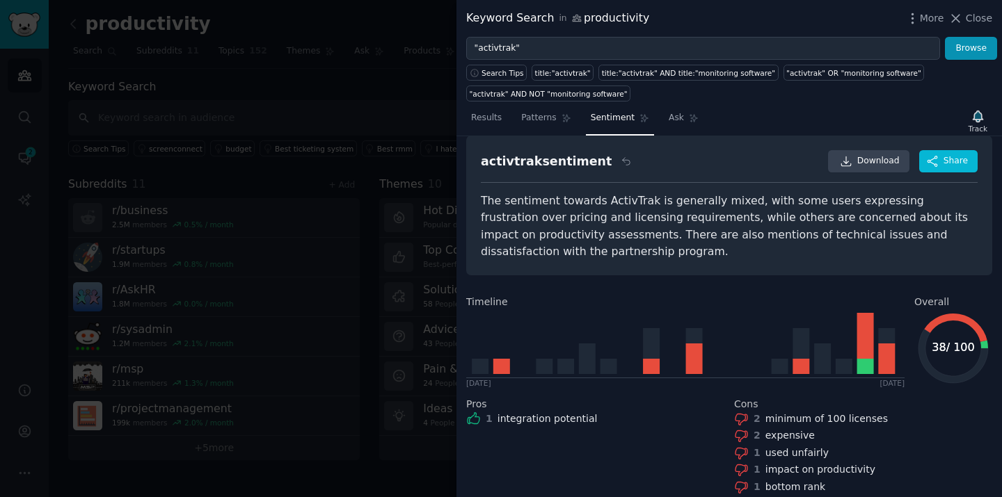
scroll to position [0, 0]
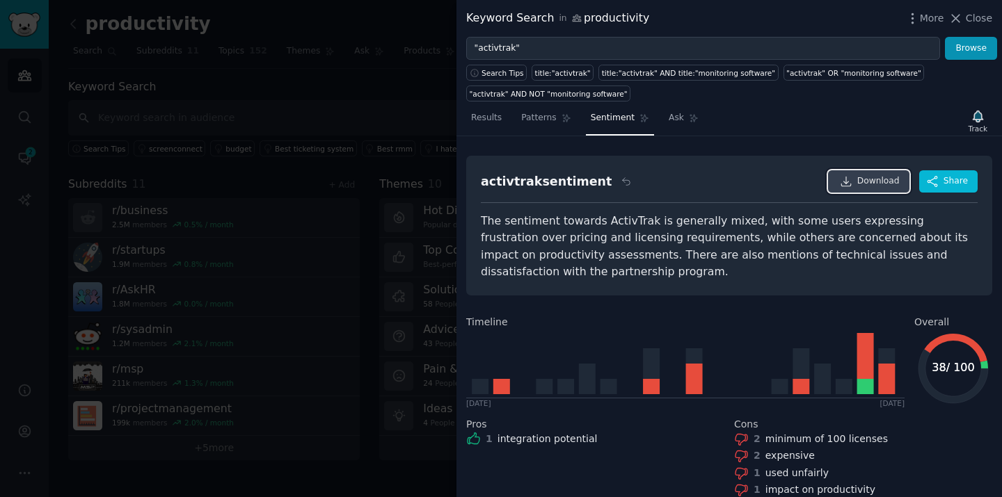
click at [865, 187] on link "Download" at bounding box center [868, 181] width 81 height 22
